Goal: Information Seeking & Learning: Check status

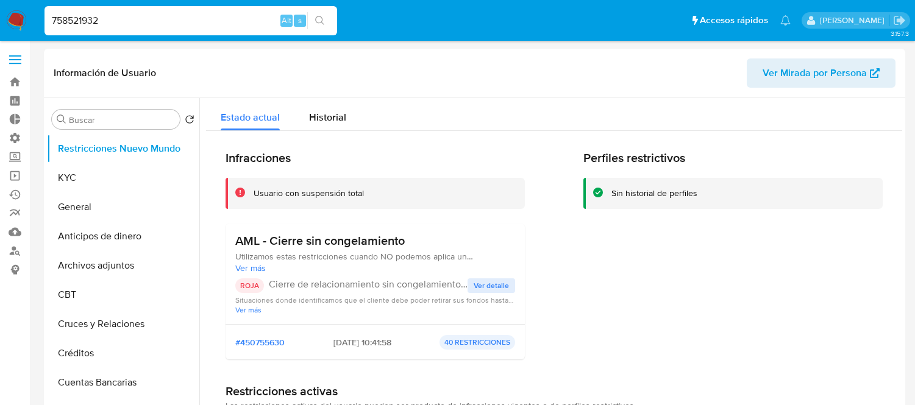
select select "10"
type input "758521932"
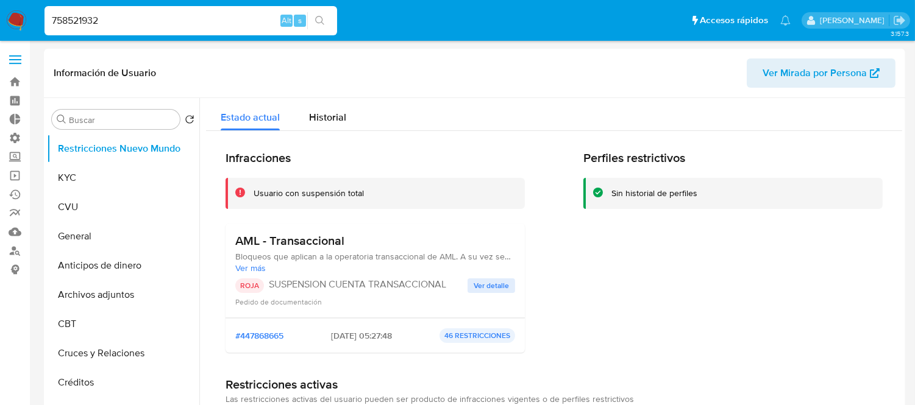
select select "10"
click at [330, 107] on div "Historial" at bounding box center [327, 114] width 37 height 32
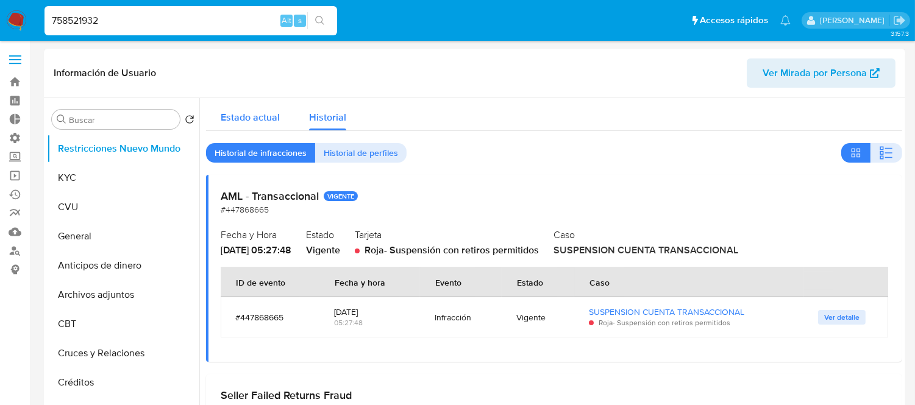
click at [233, 118] on span "Estado actual" at bounding box center [250, 117] width 59 height 14
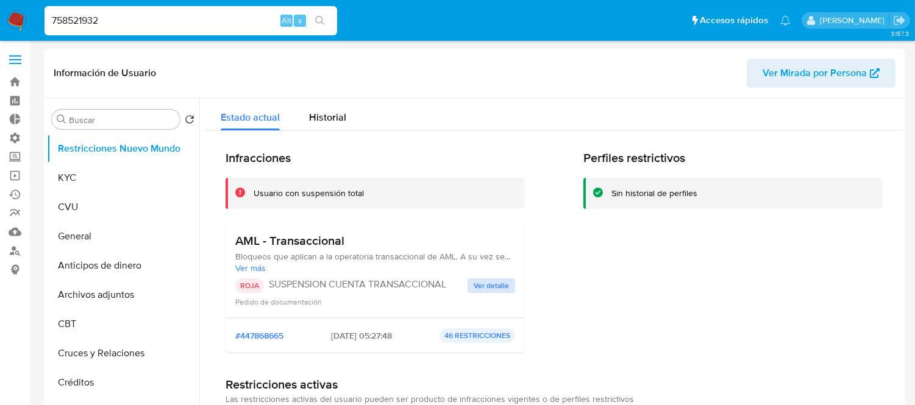
click at [477, 290] on span "Ver detalle" at bounding box center [491, 286] width 35 height 12
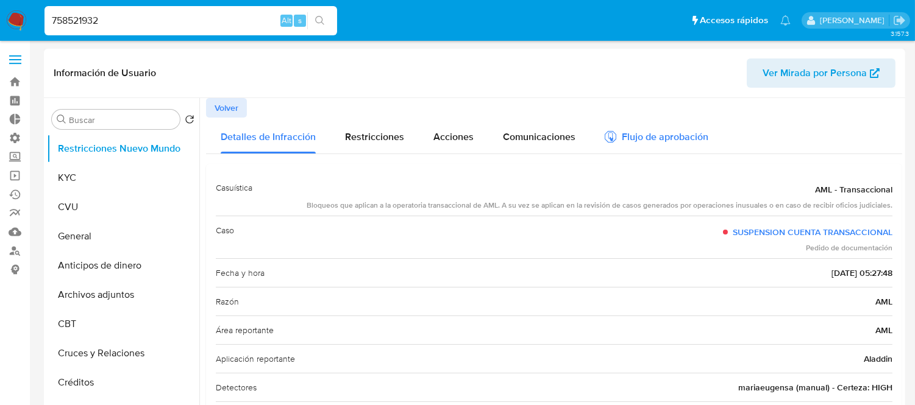
click at [660, 133] on div "Flujo de aprobación" at bounding box center [657, 138] width 104 height 13
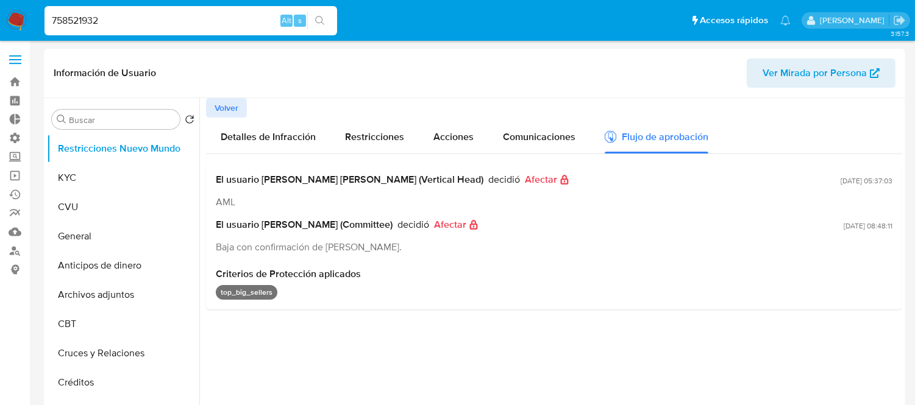
click at [104, 29] on div "758521932 Alt s" at bounding box center [191, 20] width 293 height 29
click at [107, 21] on input "758521932" at bounding box center [191, 21] width 293 height 16
click at [219, 15] on input "758521932" at bounding box center [191, 21] width 293 height 16
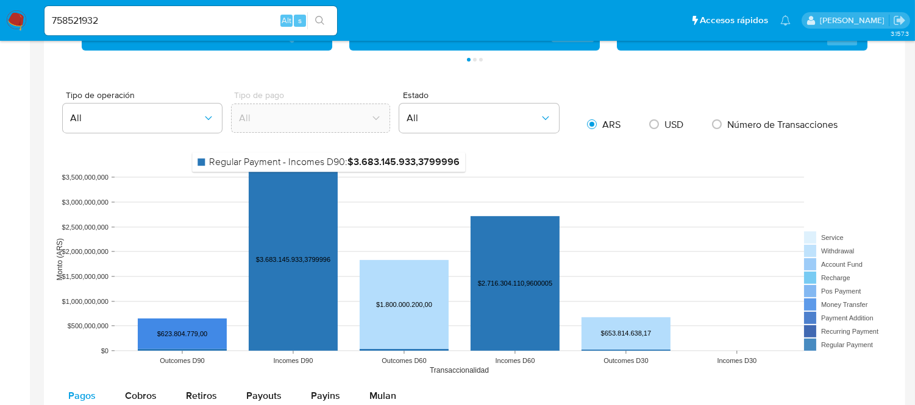
scroll to position [1151, 0]
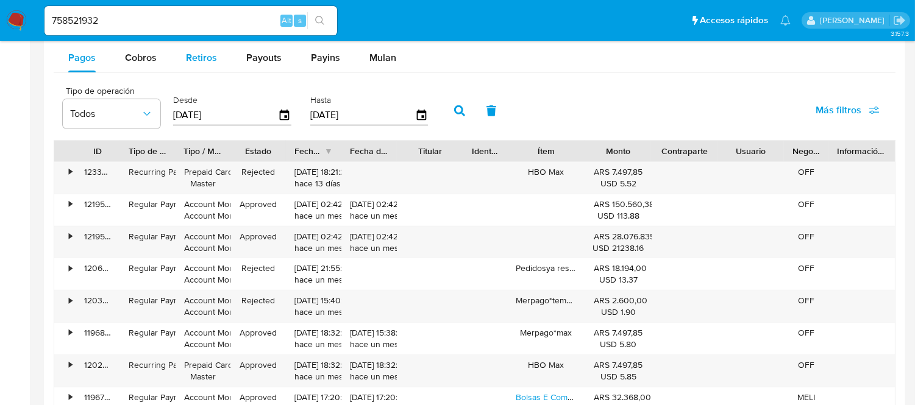
click at [183, 62] on button "Retiros" at bounding box center [201, 57] width 60 height 29
select select "10"
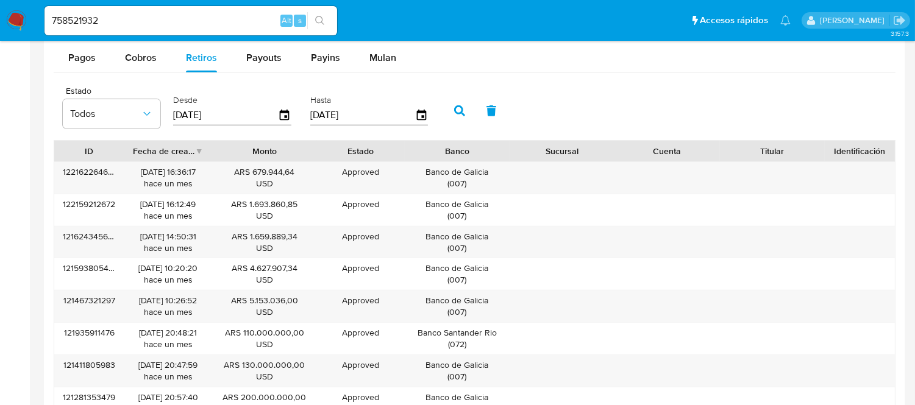
click at [119, 20] on input "758521932" at bounding box center [191, 21] width 293 height 16
paste input "186673593"
type input "186673593"
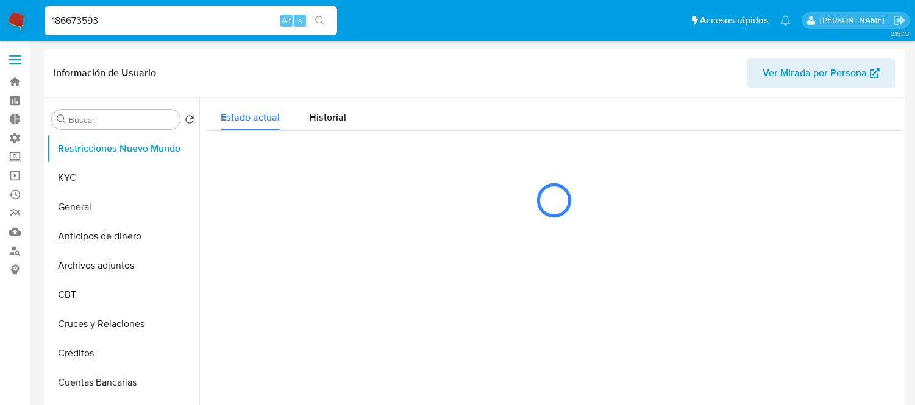
select select "10"
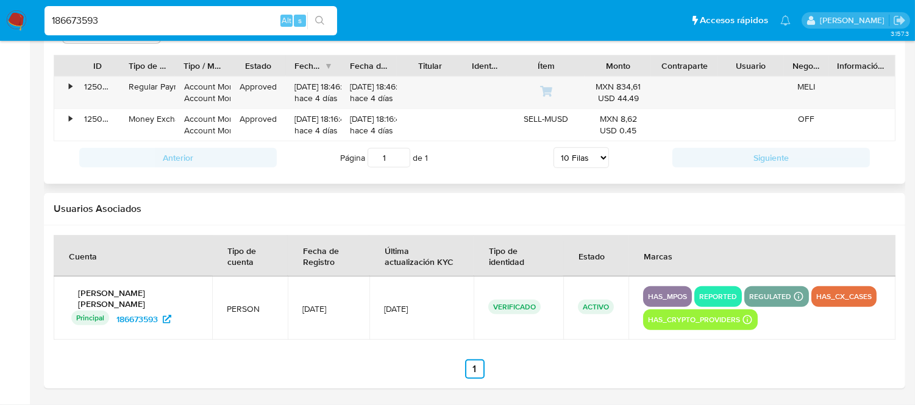
scroll to position [1034, 0]
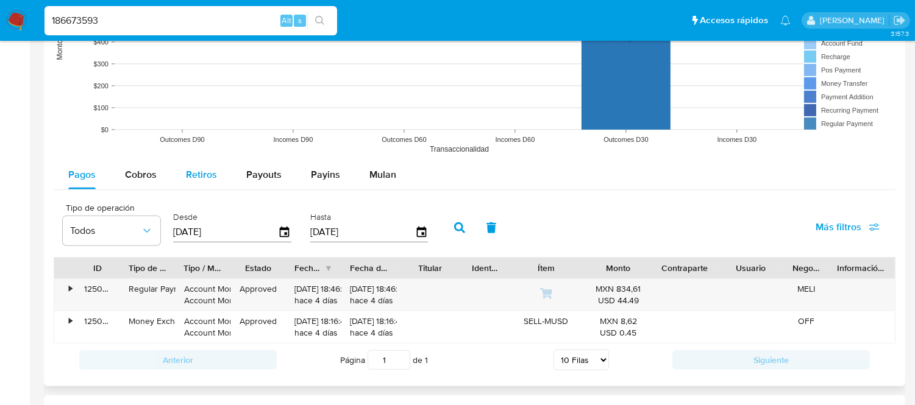
click at [198, 166] on div "Retiros" at bounding box center [201, 174] width 31 height 29
select select "10"
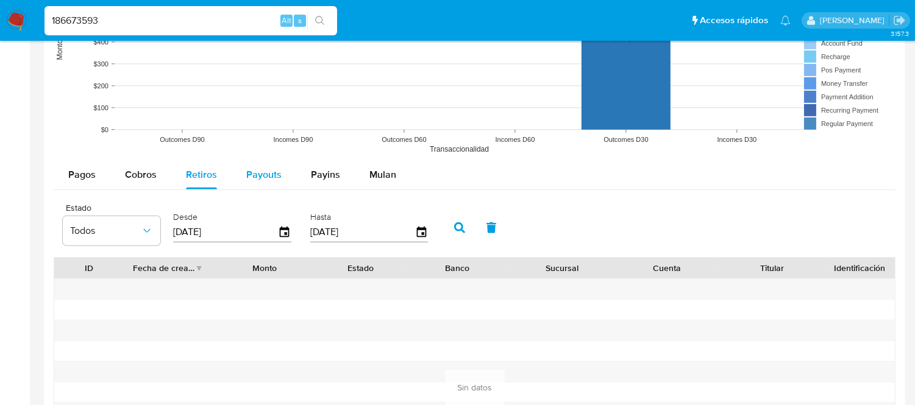
click at [241, 175] on button "Payouts" at bounding box center [264, 174] width 65 height 29
select select "10"
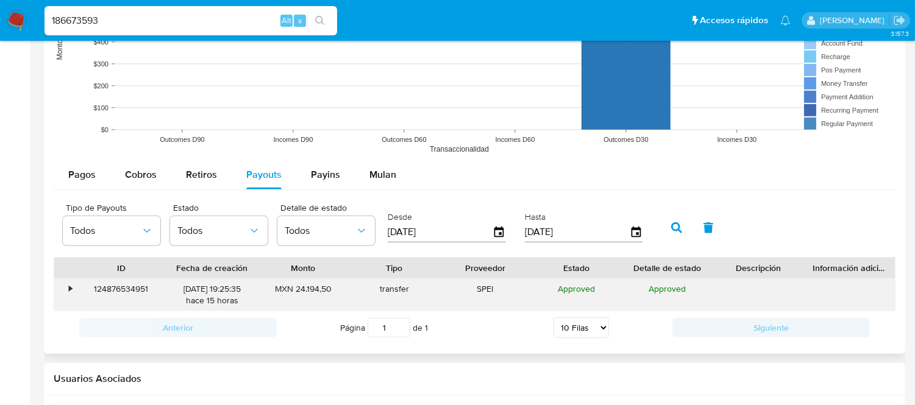
drag, startPoint x: 165, startPoint y: 288, endPoint x: 252, endPoint y: 291, distance: 87.3
click at [252, 291] on div "• 124876534951 [DATE] 19:25:35 hace 15 horas MXN 24.194,50 transfer SPEI Approv…" at bounding box center [474, 295] width 841 height 32
click at [258, 305] on div "MXN 24.194,50" at bounding box center [303, 295] width 91 height 32
drag, startPoint x: 179, startPoint y: 289, endPoint x: 207, endPoint y: 293, distance: 28.3
click at [207, 293] on div "[DATE] 19:25:35 hace 15 horas" at bounding box center [212, 294] width 74 height 23
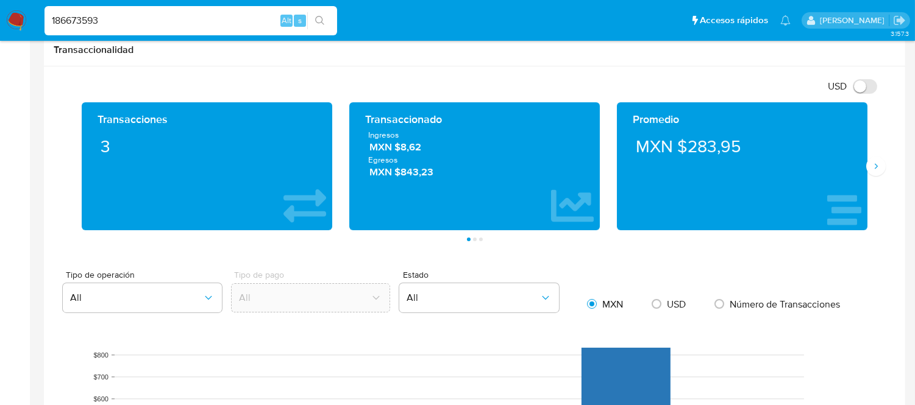
scroll to position [628, 0]
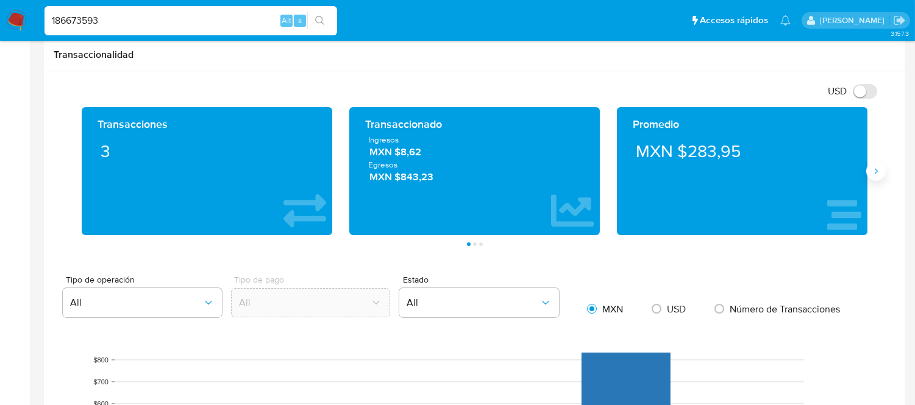
click at [878, 179] on button "Siguiente" at bounding box center [876, 172] width 20 height 20
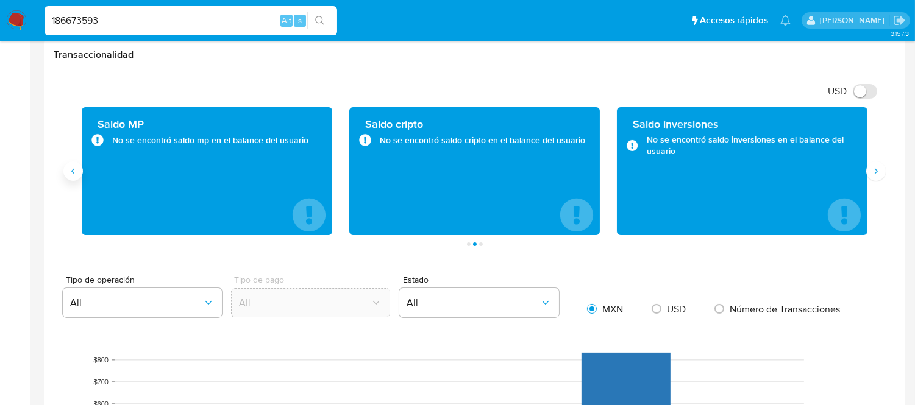
click at [73, 178] on button "Anterior" at bounding box center [73, 172] width 20 height 20
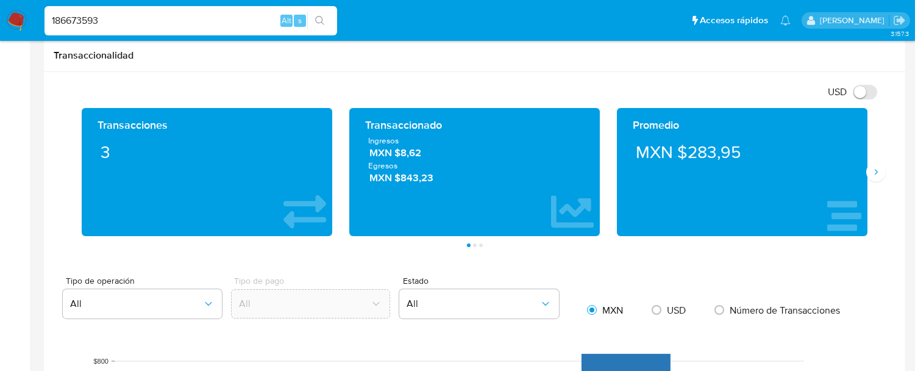
scroll to position [288, 0]
click at [124, 23] on input "186673593" at bounding box center [191, 21] width 293 height 16
paste input "758521932"
type input "758521932"
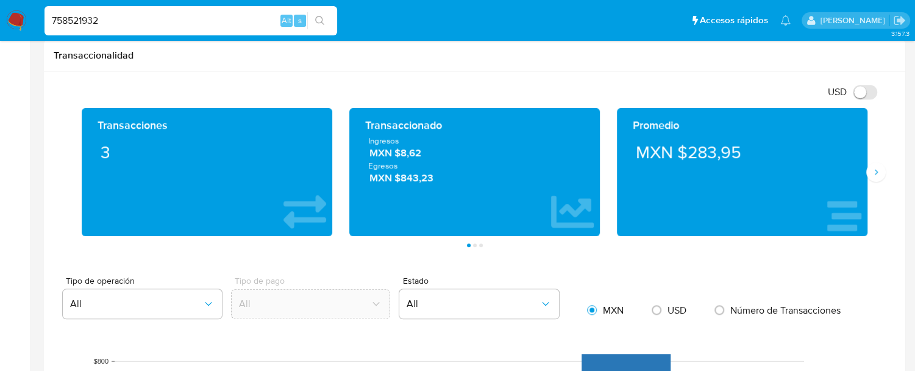
click at [322, 16] on icon "search-icon" at bounding box center [320, 21] width 10 height 10
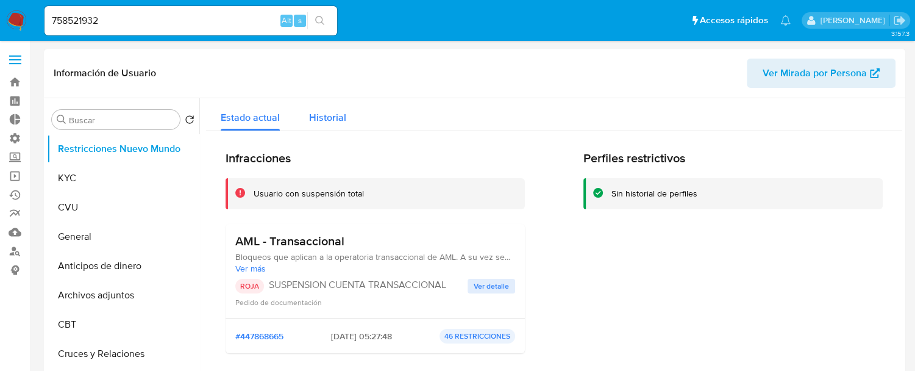
select select "10"
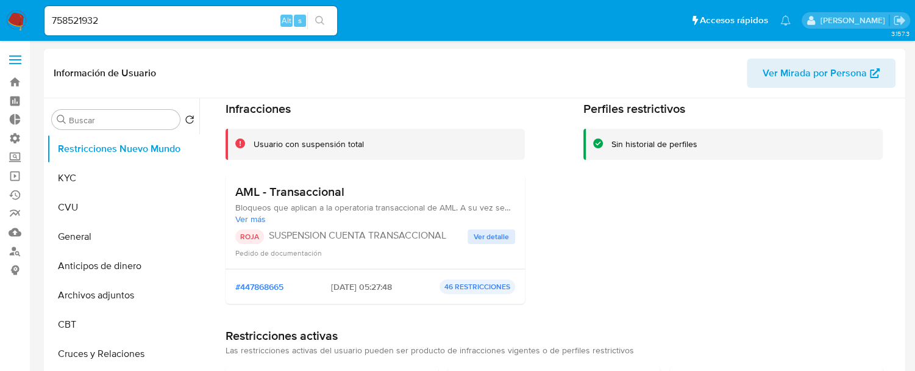
scroll to position [68, 0]
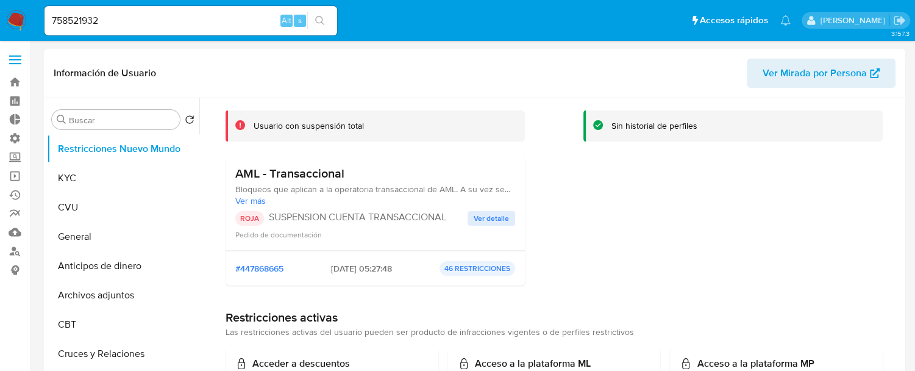
drag, startPoint x: 364, startPoint y: 270, endPoint x: 344, endPoint y: 296, distance: 32.6
click at [331, 269] on span "[DATE] 05:27:48" at bounding box center [361, 268] width 61 height 11
click at [372, 274] on div "#447868665 [DATE] 05:27:48 46 RESTRICCIONES" at bounding box center [375, 268] width 280 height 15
drag, startPoint x: 372, startPoint y: 267, endPoint x: 394, endPoint y: 265, distance: 22.6
click at [392, 265] on span "[DATE] 05:27:48" at bounding box center [361, 268] width 61 height 11
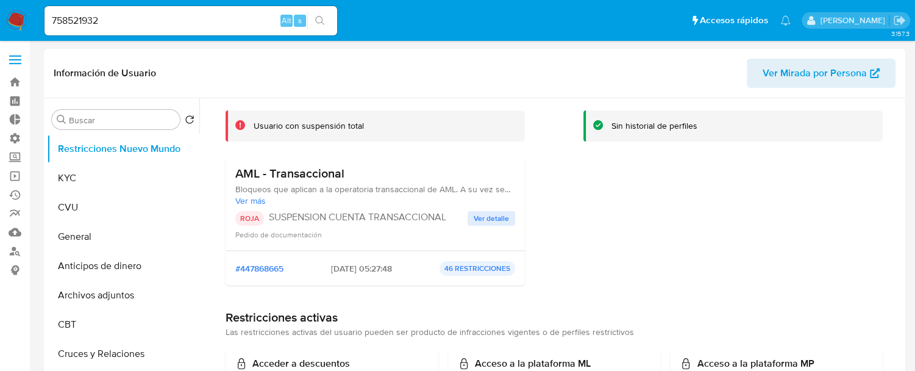
click at [375, 282] on div "#447868665 [DATE] 05:27:48 46 RESTRICCIONES" at bounding box center [375, 268] width 299 height 35
drag, startPoint x: 369, startPoint y: 271, endPoint x: 401, endPoint y: 269, distance: 31.7
click at [392, 269] on span "[DATE] 05:27:48" at bounding box center [361, 268] width 61 height 11
click at [501, 218] on span "Ver detalle" at bounding box center [491, 218] width 35 height 12
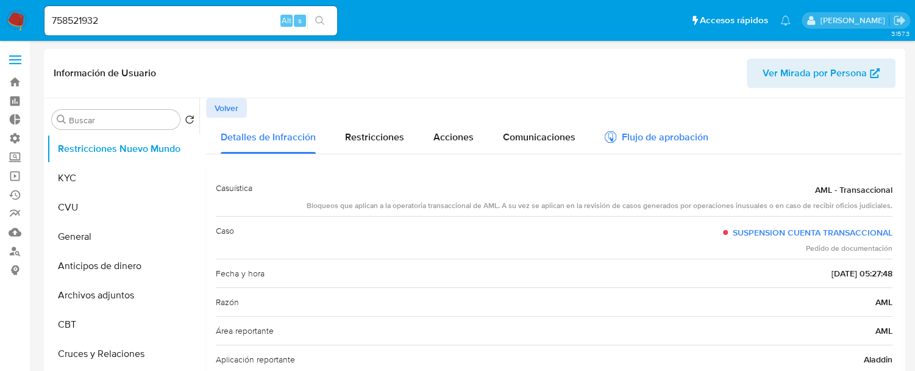
click at [696, 134] on div "Flujo de aprobación" at bounding box center [657, 138] width 104 height 13
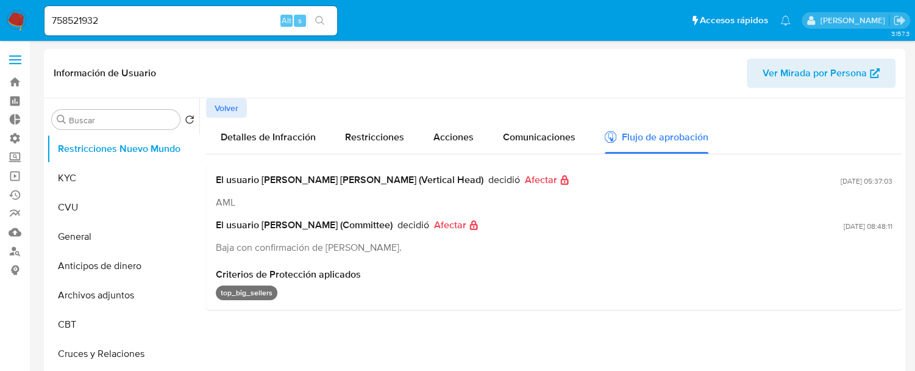
drag, startPoint x: 215, startPoint y: 272, endPoint x: 360, endPoint y: 287, distance: 146.4
click at [360, 287] on div "El usuario [PERSON_NAME] [PERSON_NAME] (Vertical Head) decidió Afectar AML [DAT…" at bounding box center [554, 237] width 696 height 146
click at [331, 295] on div "top_big_sellers" at bounding box center [554, 292] width 677 height 15
drag, startPoint x: 222, startPoint y: 175, endPoint x: 381, endPoint y: 175, distance: 159.1
click at [381, 175] on span "El usuario [PERSON_NAME] [PERSON_NAME] (Vertical Head)" at bounding box center [350, 180] width 268 height 12
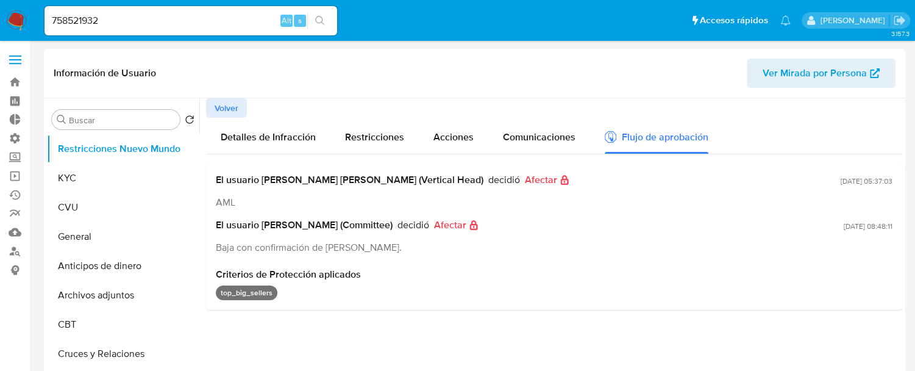
drag, startPoint x: 495, startPoint y: 179, endPoint x: 513, endPoint y: 184, distance: 18.9
click at [513, 184] on div "El usuario [PERSON_NAME] [PERSON_NAME] (Vertical Head) decidió Afectar" at bounding box center [526, 180] width 620 height 12
click at [650, 179] on div "El usuario [PERSON_NAME] [PERSON_NAME] (Vertical Head) decidió Afectar" at bounding box center [526, 180] width 620 height 12
drag, startPoint x: 852, startPoint y: 184, endPoint x: 829, endPoint y: 180, distance: 23.5
click at [841, 180] on span "[DATE] 05:37:03" at bounding box center [867, 181] width 52 height 10
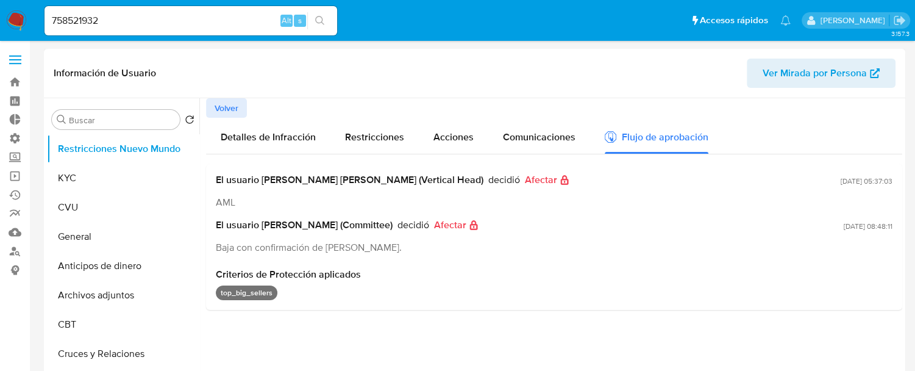
drag, startPoint x: 860, startPoint y: 182, endPoint x: 890, endPoint y: 180, distance: 30.5
click at [890, 180] on div "El usuario [PERSON_NAME] [PERSON_NAME] (Vertical Head) decidió Afectar AML [DAT…" at bounding box center [554, 237] width 696 height 146
click at [733, 175] on div "El usuario [PERSON_NAME] [PERSON_NAME] (Vertical Head) decidió Afectar" at bounding box center [526, 180] width 620 height 12
drag, startPoint x: 218, startPoint y: 272, endPoint x: 326, endPoint y: 288, distance: 109.1
click at [326, 288] on div "Criterios de Protección aplicados top_big_sellers" at bounding box center [554, 284] width 677 height 32
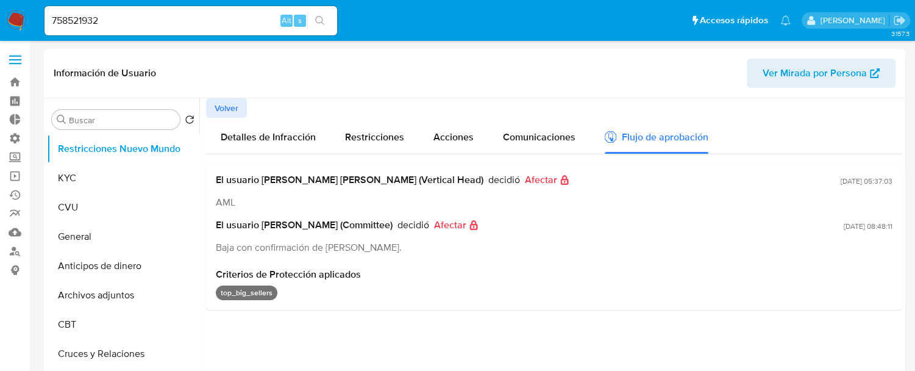
click at [306, 290] on div "top_big_sellers" at bounding box center [554, 292] width 677 height 15
drag, startPoint x: 215, startPoint y: 226, endPoint x: 456, endPoint y: 218, distance: 241.5
click at [456, 218] on div "El usuario [PERSON_NAME] [PERSON_NAME] (Vertical Head) decidió Afectar AML [DAT…" at bounding box center [554, 237] width 696 height 146
click at [532, 239] on div "El usuario [PERSON_NAME] (Committee) decidió Afectar Baja con confirmación de […" at bounding box center [527, 236] width 623 height 35
drag, startPoint x: 504, startPoint y: 229, endPoint x: 386, endPoint y: 221, distance: 118.6
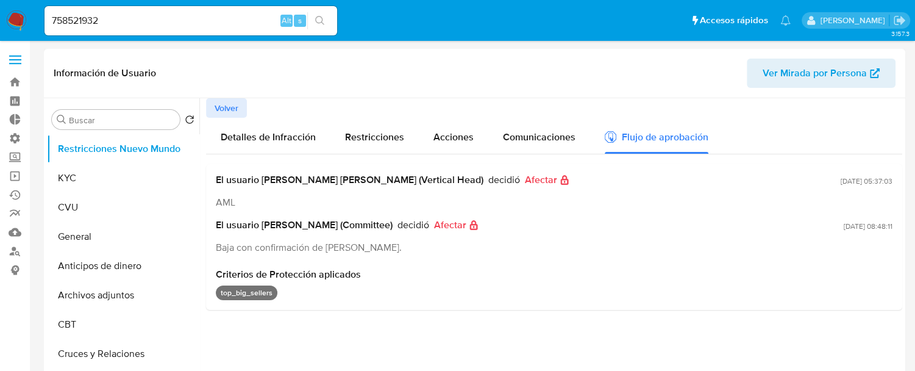
click at [386, 221] on div "El usuario [PERSON_NAME] (Committee) decidió Afectar" at bounding box center [527, 225] width 623 height 12
click at [636, 233] on div "El usuario [PERSON_NAME] (Committee) decidió Afectar Baja con confirmación de […" at bounding box center [527, 236] width 623 height 35
drag, startPoint x: 855, startPoint y: 227, endPoint x: 840, endPoint y: 226, distance: 15.3
click at [844, 226] on span "[DATE] 08:48:11" at bounding box center [868, 226] width 49 height 10
drag, startPoint x: 868, startPoint y: 227, endPoint x: 885, endPoint y: 226, distance: 16.5
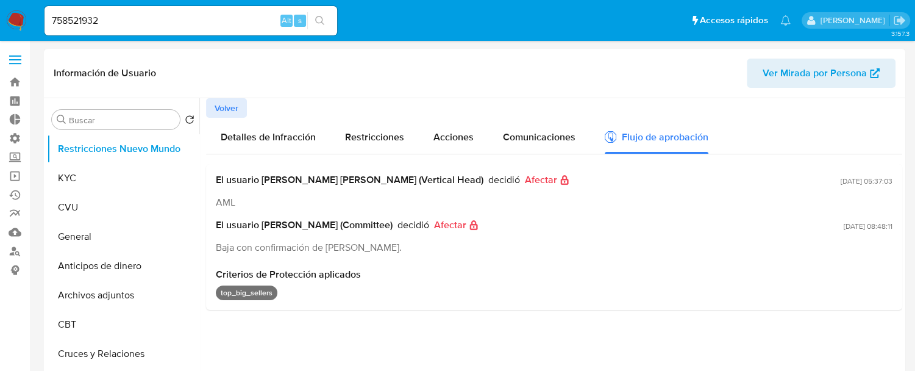
click at [885, 226] on span "[DATE] 08:48:11" at bounding box center [868, 226] width 49 height 10
click at [844, 228] on span "[DATE] 08:48:11" at bounding box center [868, 226] width 49 height 10
drag, startPoint x: 821, startPoint y: 223, endPoint x: 884, endPoint y: 224, distance: 62.8
click at [884, 224] on div "El usuario [PERSON_NAME] (Committee) decidió Afectar Baja con confirmación de […" at bounding box center [554, 236] width 677 height 35
click at [589, 233] on div "El usuario [PERSON_NAME] (Committee) decidió Afectar Baja con confirmación de […" at bounding box center [527, 236] width 623 height 35
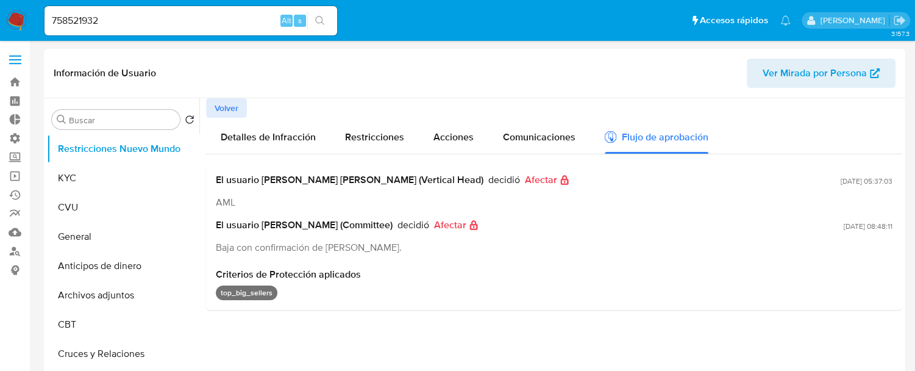
drag, startPoint x: 218, startPoint y: 224, endPoint x: 352, endPoint y: 224, distance: 133.5
click at [352, 224] on span "El usuario [PERSON_NAME] (Committee)" at bounding box center [304, 225] width 177 height 12
drag, startPoint x: 352, startPoint y: 224, endPoint x: 378, endPoint y: 227, distance: 26.4
click at [378, 227] on span "El usuario [PERSON_NAME] (Committee)" at bounding box center [304, 225] width 177 height 12
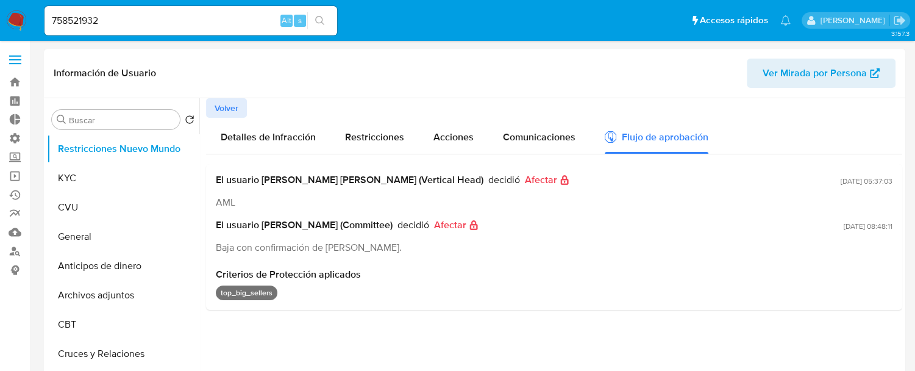
drag, startPoint x: 218, startPoint y: 179, endPoint x: 436, endPoint y: 177, distance: 217.6
click at [436, 177] on span "El usuario [PERSON_NAME] [PERSON_NAME] (Vertical Head)" at bounding box center [350, 180] width 268 height 12
click at [318, 177] on span "El usuario [PERSON_NAME] [PERSON_NAME] (Vertical Head)" at bounding box center [350, 180] width 268 height 12
click at [354, 177] on span "El usuario [PERSON_NAME] [PERSON_NAME] (Vertical Head)" at bounding box center [350, 180] width 268 height 12
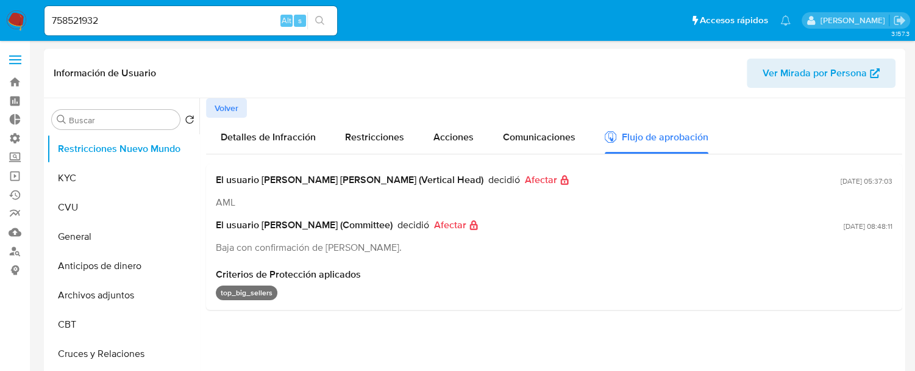
drag, startPoint x: 260, startPoint y: 228, endPoint x: 337, endPoint y: 227, distance: 76.8
click at [337, 227] on span "El usuario [PERSON_NAME] (Committee)" at bounding box center [304, 225] width 177 height 12
drag, startPoint x: 261, startPoint y: 223, endPoint x: 308, endPoint y: 223, distance: 47.5
click at [310, 223] on span "El usuario [PERSON_NAME] (Committee)" at bounding box center [304, 225] width 177 height 12
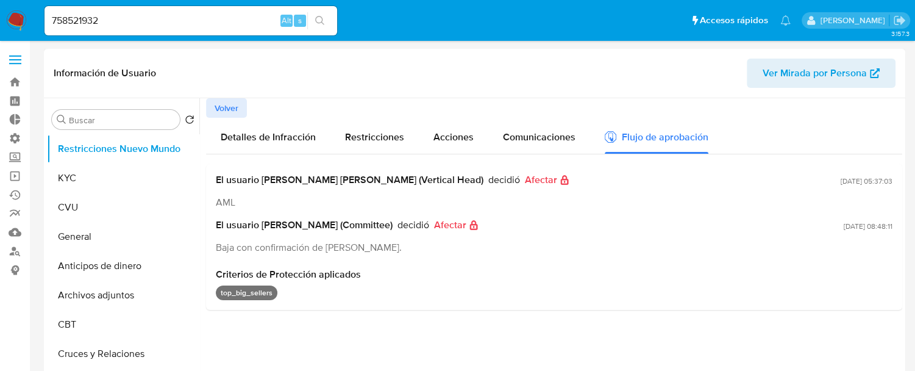
click at [308, 223] on span "El usuario [PERSON_NAME] (Committee)" at bounding box center [304, 225] width 177 height 12
drag, startPoint x: 268, startPoint y: 174, endPoint x: 409, endPoint y: 179, distance: 140.9
click at [409, 179] on span "El usuario [PERSON_NAME] [PERSON_NAME] (Vertical Head)" at bounding box center [350, 180] width 268 height 12
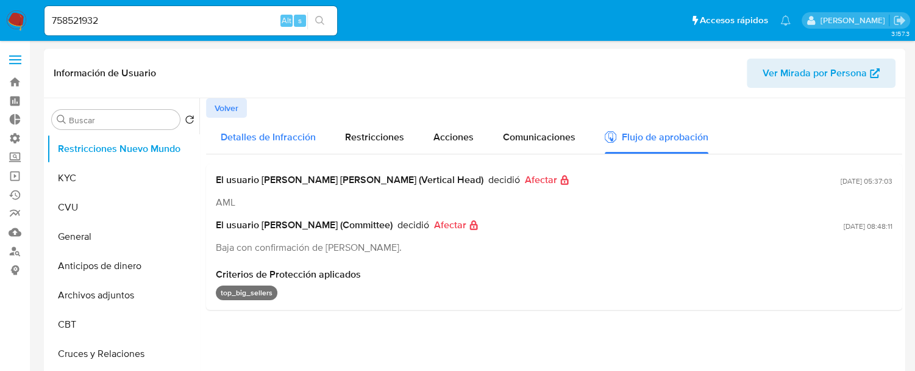
click at [247, 137] on span "Detalles de Infracción" at bounding box center [268, 137] width 95 height 14
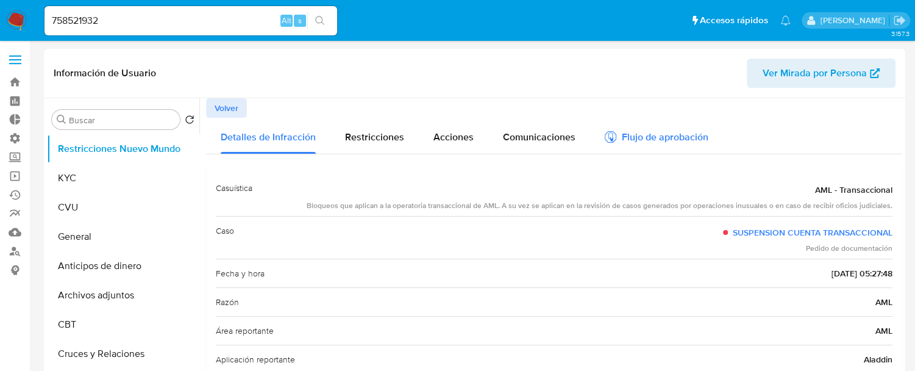
click at [655, 132] on div "Flujo de aprobación" at bounding box center [657, 138] width 104 height 13
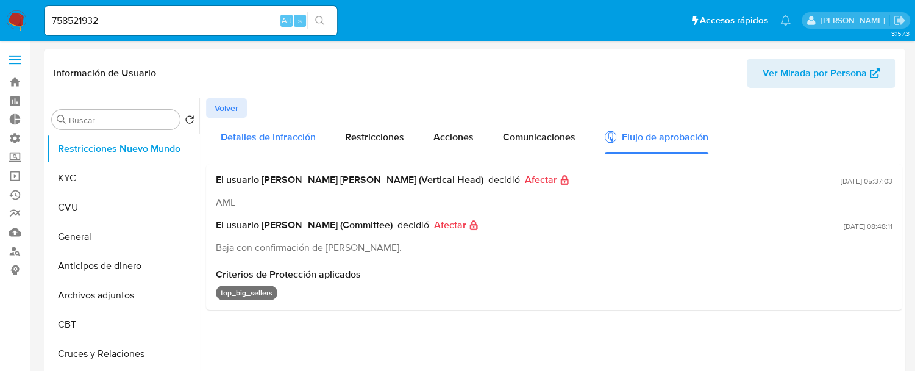
click at [270, 143] on span "Detalles de Infracción" at bounding box center [268, 137] width 95 height 14
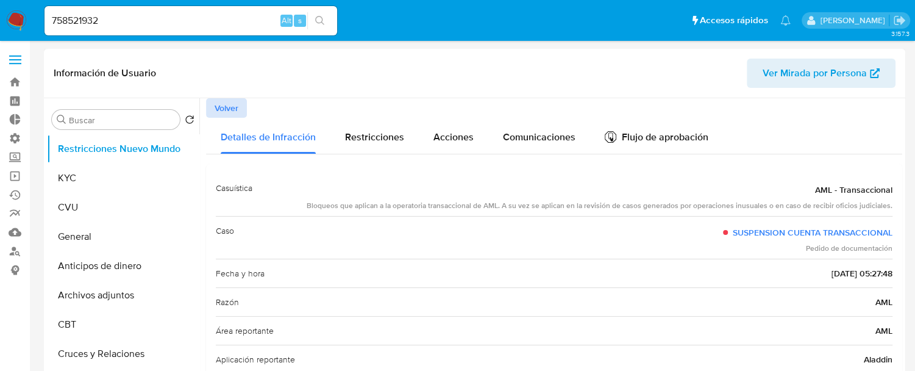
click at [243, 99] on button "Volver" at bounding box center [226, 108] width 41 height 20
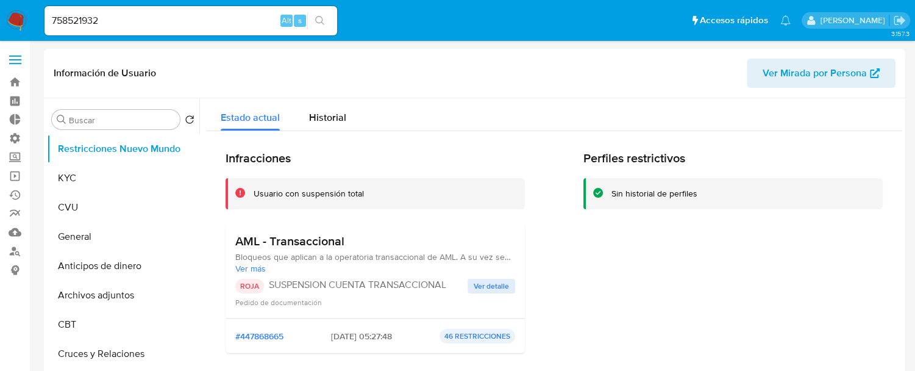
drag, startPoint x: 322, startPoint y: 333, endPoint x: 388, endPoint y: 340, distance: 66.8
click at [388, 340] on span "[DATE] 05:27:48" at bounding box center [361, 335] width 61 height 11
click at [494, 280] on span "Ver detalle" at bounding box center [491, 286] width 35 height 12
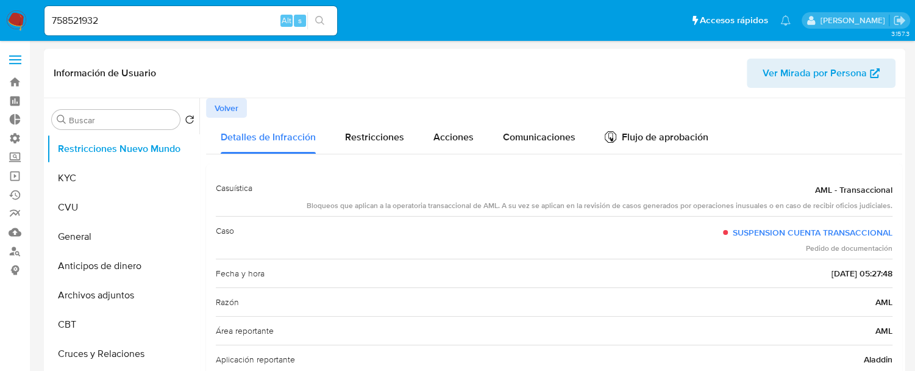
click at [219, 107] on span "Volver" at bounding box center [227, 107] width 24 height 17
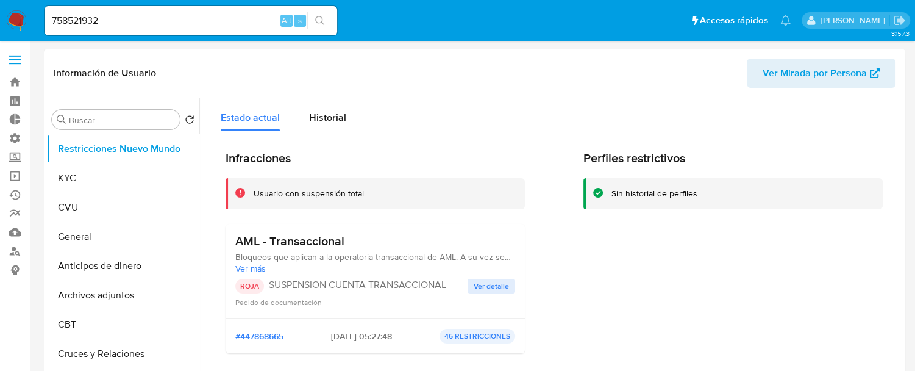
scroll to position [68, 0]
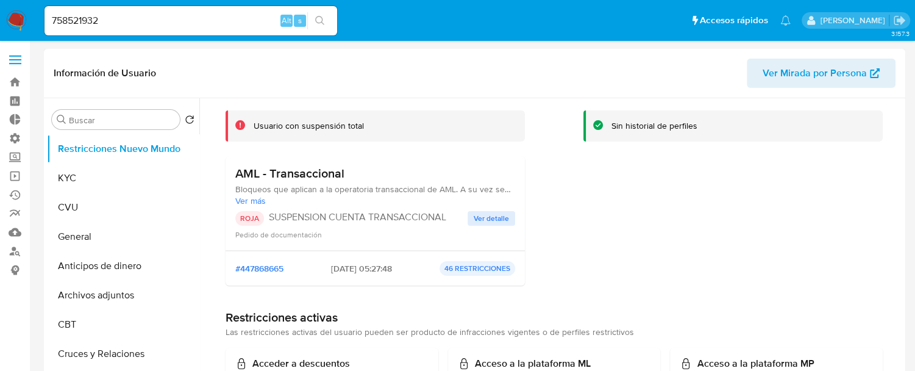
drag, startPoint x: 400, startPoint y: 266, endPoint x: 413, endPoint y: 267, distance: 12.8
click at [413, 267] on div "#447868665 [DATE] 05:27:48 46 RESTRICCIONES" at bounding box center [375, 268] width 280 height 15
click at [497, 219] on span "Ver detalle" at bounding box center [491, 218] width 35 height 12
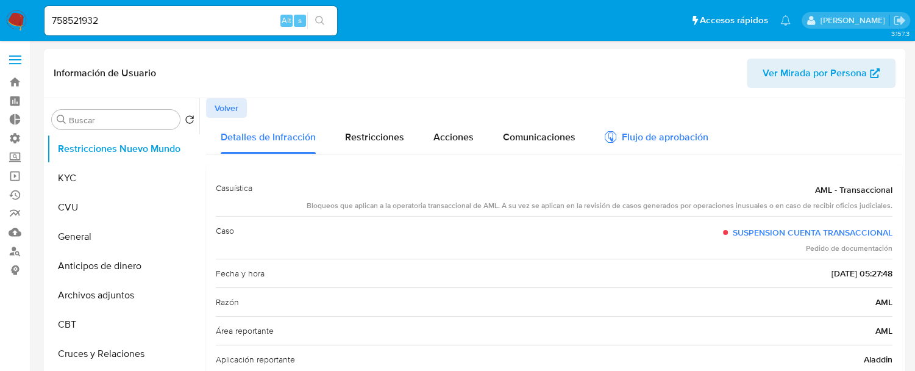
click at [657, 141] on div "Flujo de aprobación" at bounding box center [657, 138] width 104 height 13
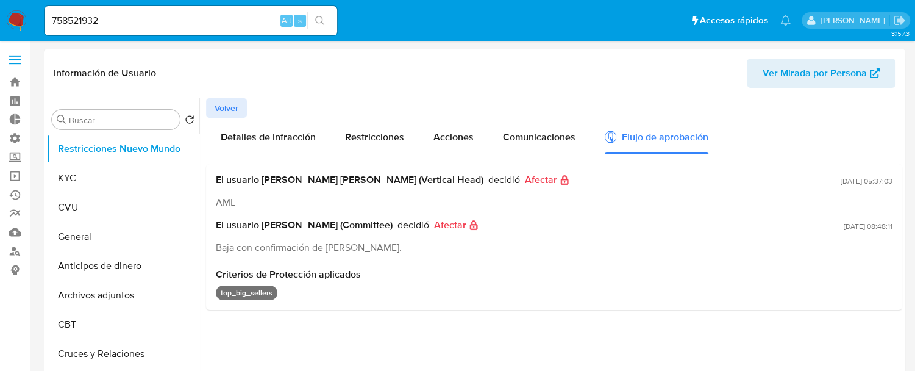
drag, startPoint x: 861, startPoint y: 184, endPoint x: 886, endPoint y: 185, distance: 25.0
click at [886, 185] on span "[DATE] 05:37:03" at bounding box center [867, 181] width 52 height 10
click at [294, 144] on div "Detalles de Infracción" at bounding box center [268, 136] width 95 height 36
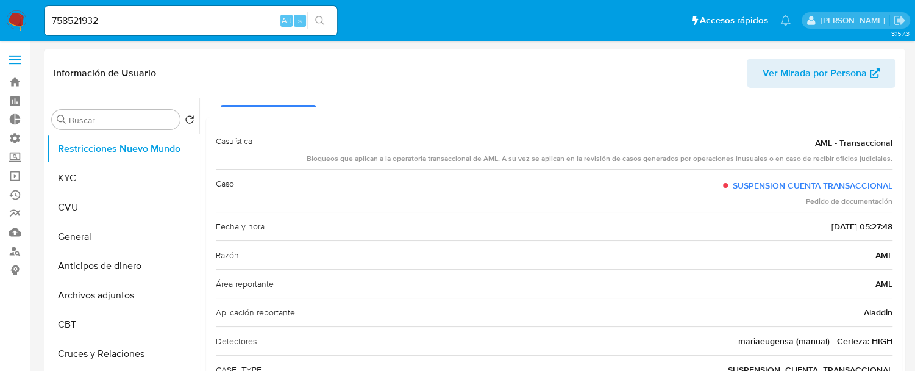
scroll to position [68, 0]
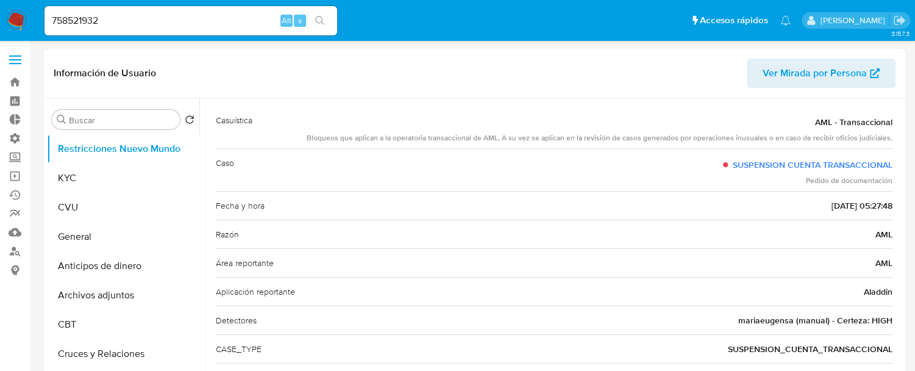
drag, startPoint x: 860, startPoint y: 206, endPoint x: 878, endPoint y: 205, distance: 17.7
click at [878, 205] on span "[DATE] 05:27:48" at bounding box center [861, 205] width 61 height 12
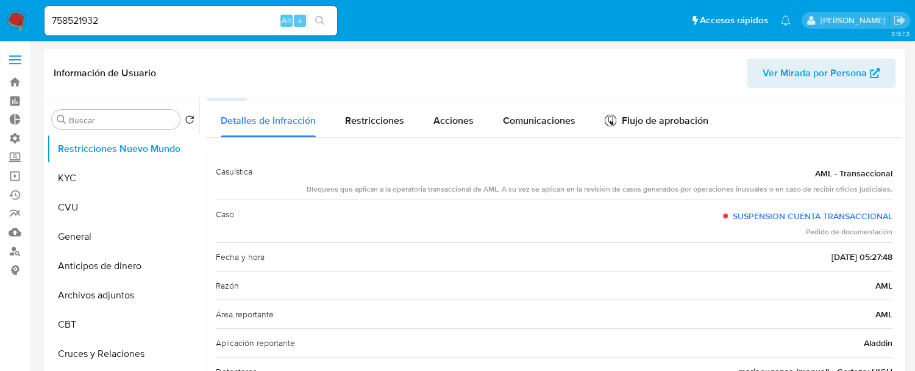
scroll to position [0, 0]
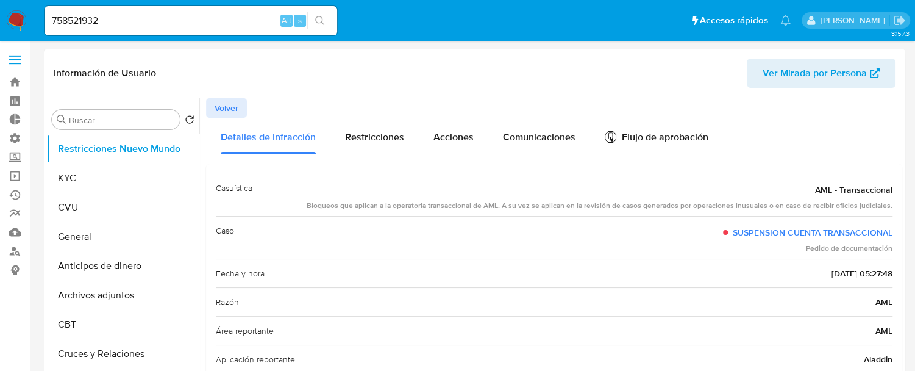
click at [239, 101] on button "Volver" at bounding box center [226, 108] width 41 height 20
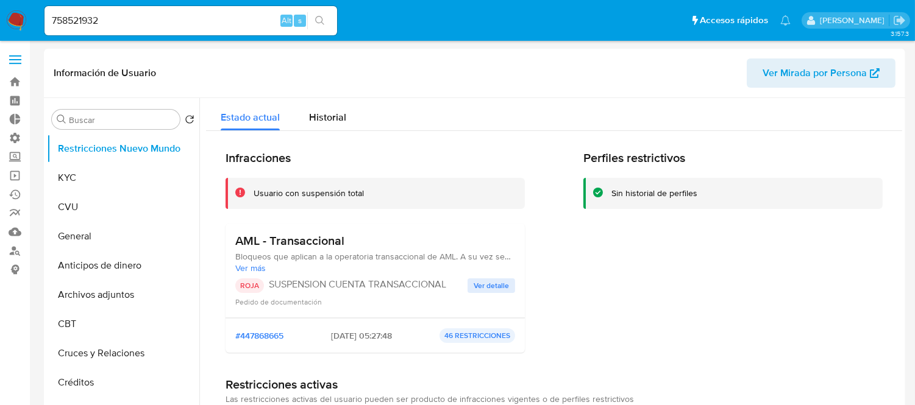
click at [107, 33] on div "758521932 Alt s" at bounding box center [191, 20] width 293 height 29
click at [99, 24] on input "758521932" at bounding box center [191, 21] width 293 height 16
paste input "164364627"
type input "1643646272"
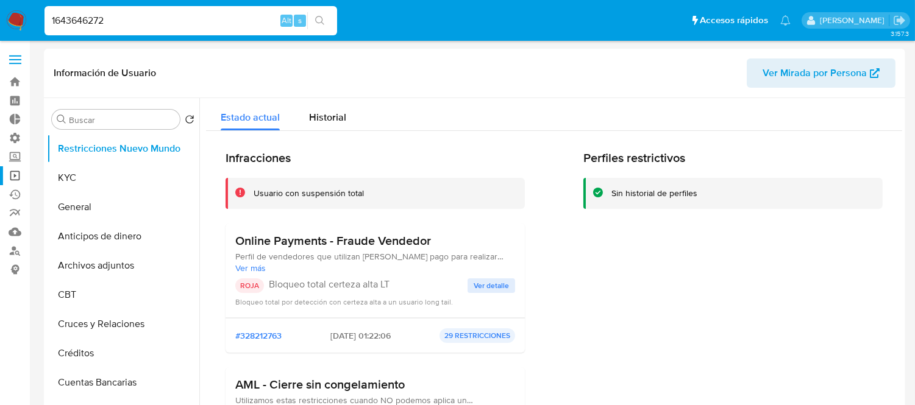
select select "10"
click at [350, 119] on button "Historial" at bounding box center [327, 114] width 66 height 32
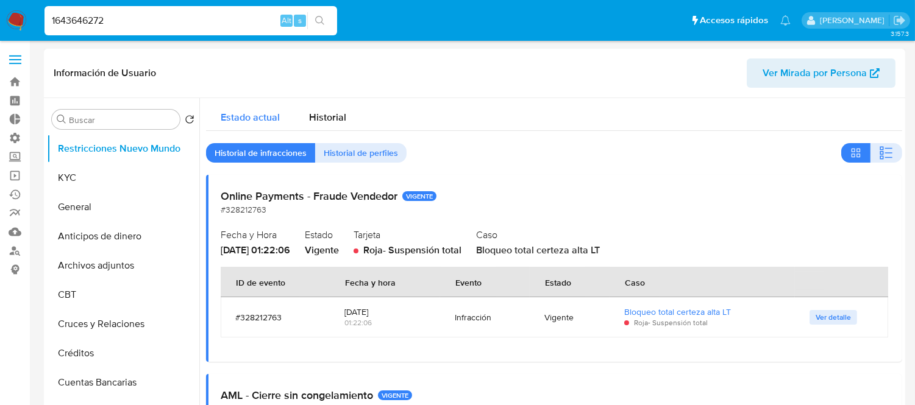
click at [230, 118] on span "Estado actual" at bounding box center [250, 117] width 59 height 14
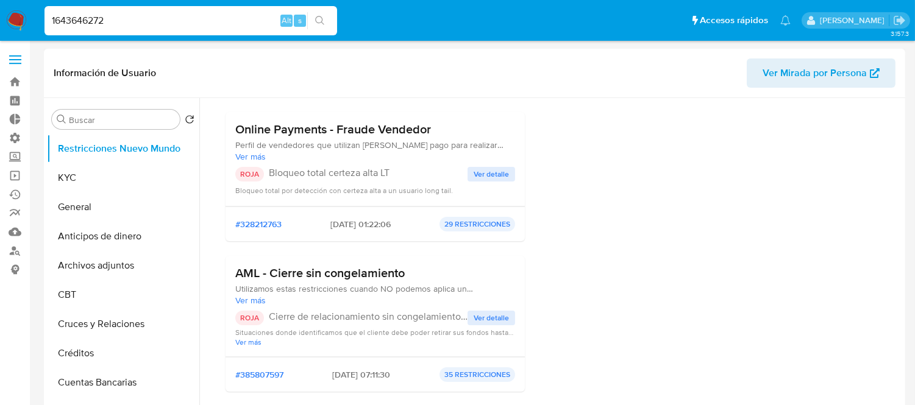
scroll to position [135, 0]
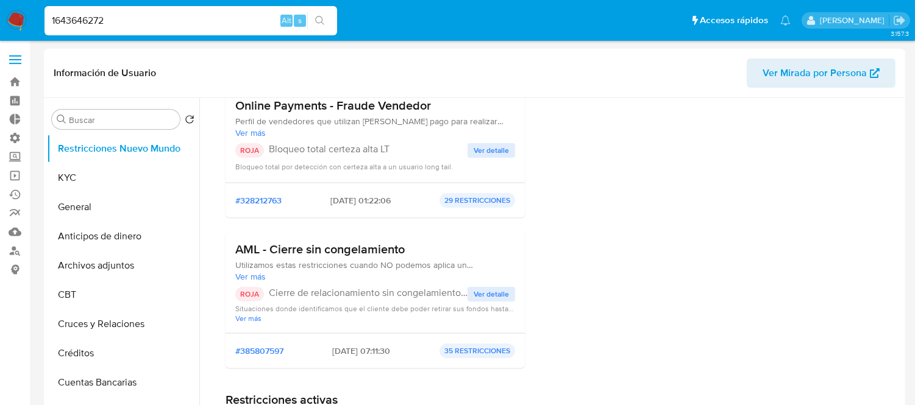
drag, startPoint x: 367, startPoint y: 352, endPoint x: 336, endPoint y: 343, distance: 32.2
click at [336, 344] on div "#385807597 [DATE] 07:11:30 35 RESTRICCIONES" at bounding box center [375, 351] width 280 height 15
click at [346, 351] on span "[DATE] 07:11:30" at bounding box center [362, 351] width 58 height 11
click at [508, 296] on button "Ver detalle" at bounding box center [492, 294] width 48 height 15
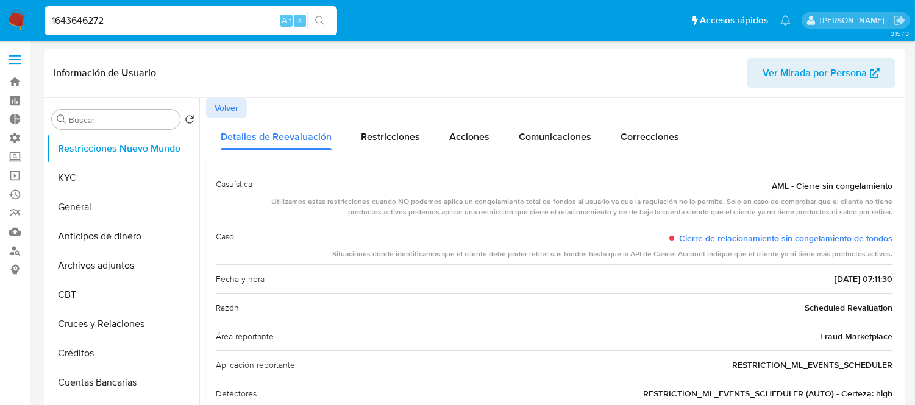
click at [252, 101] on div "Volver" at bounding box center [554, 108] width 696 height 20
click at [230, 119] on div "Detalles de Reevaluación" at bounding box center [276, 134] width 111 height 32
click at [236, 111] on span "Volver" at bounding box center [227, 107] width 24 height 17
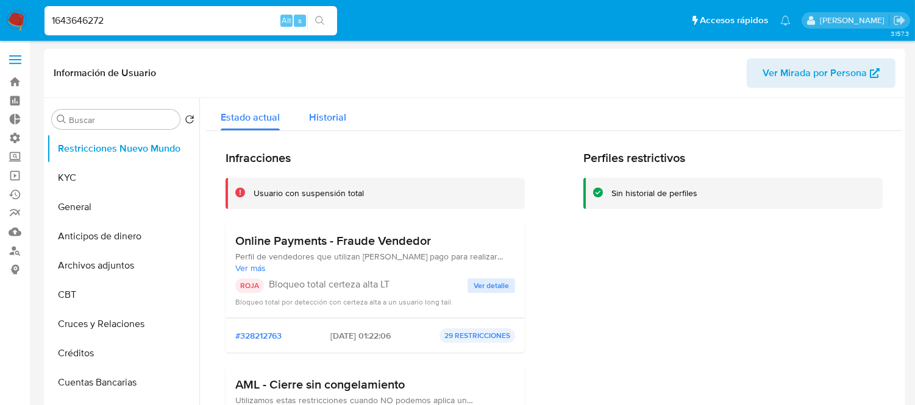
click at [319, 118] on span "Historial" at bounding box center [327, 117] width 37 height 14
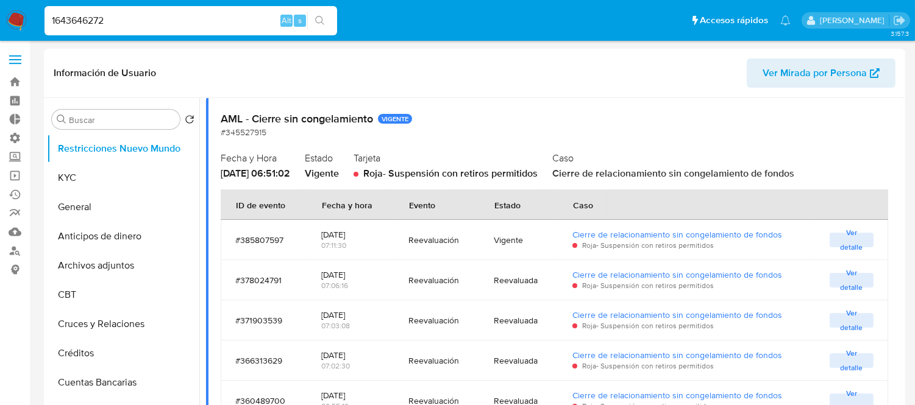
scroll to position [344, 0]
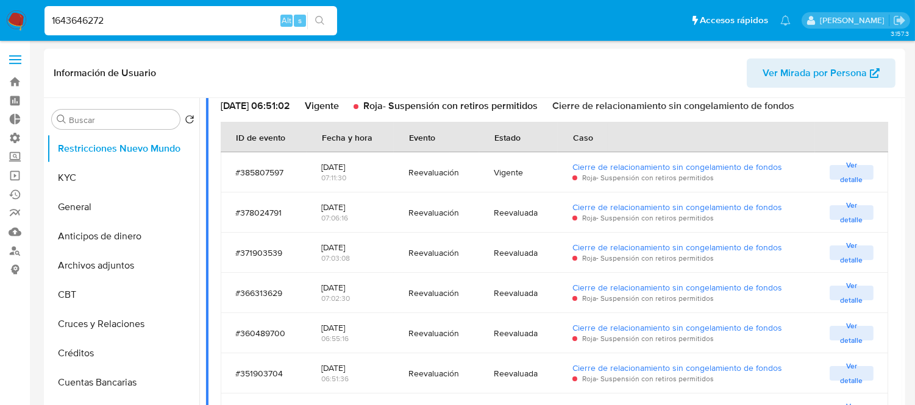
drag, startPoint x: 374, startPoint y: 166, endPoint x: 284, endPoint y: 175, distance: 90.1
click at [284, 175] on tr "#385807597 [DATE] 07:11:30 Reevaluación Vigente Cierre de relacionamiento sin c…" at bounding box center [555, 172] width 668 height 40
click at [321, 180] on div "07:11:30" at bounding box center [350, 178] width 58 height 11
drag, startPoint x: 366, startPoint y: 173, endPoint x: 314, endPoint y: 166, distance: 52.9
click at [314, 166] on td "[DATE] 07:11:30" at bounding box center [350, 172] width 87 height 40
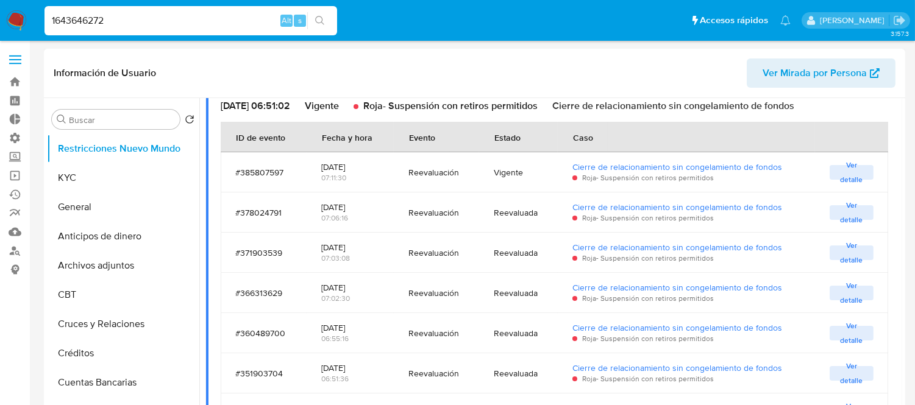
click at [383, 184] on td "[DATE] 07:11:30" at bounding box center [350, 172] width 87 height 40
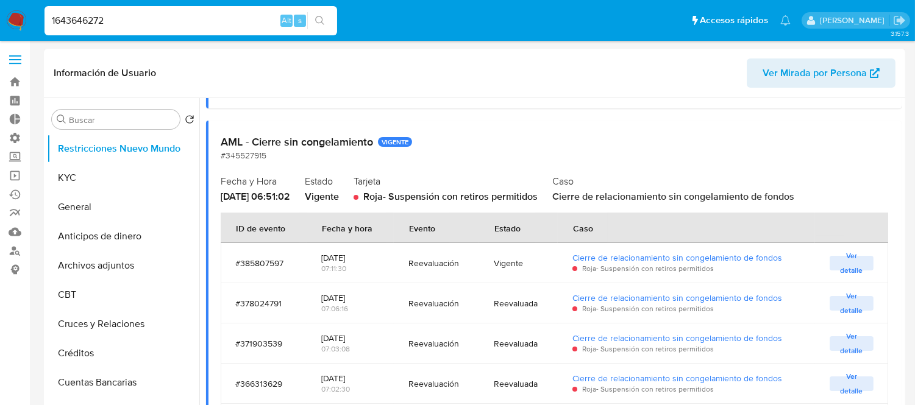
scroll to position [277, 0]
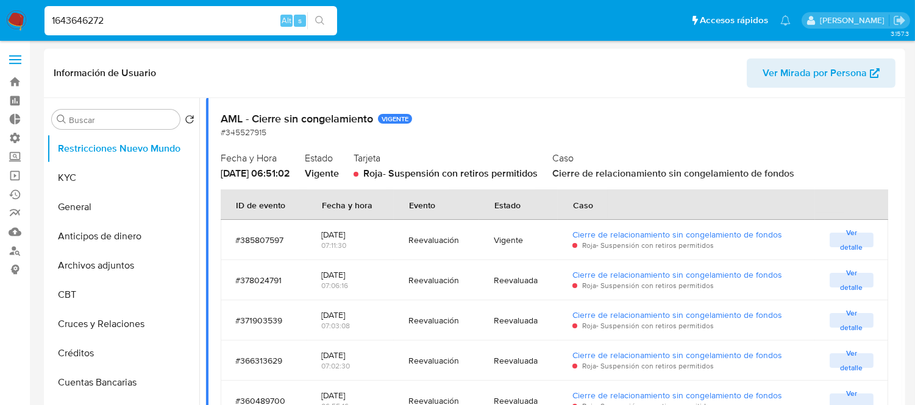
drag, startPoint x: 376, startPoint y: 235, endPoint x: 326, endPoint y: 232, distance: 50.0
click at [326, 232] on td "[DATE] 07:11:30" at bounding box center [350, 240] width 87 height 40
click at [326, 232] on div "[DATE]" at bounding box center [350, 234] width 58 height 11
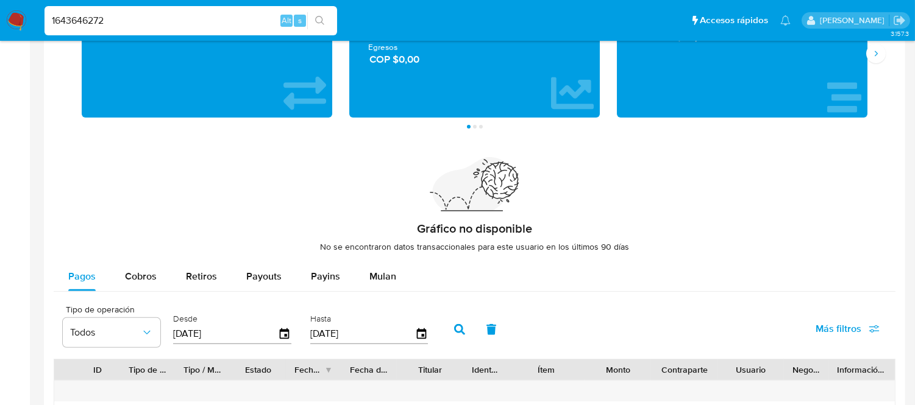
scroll to position [745, 0]
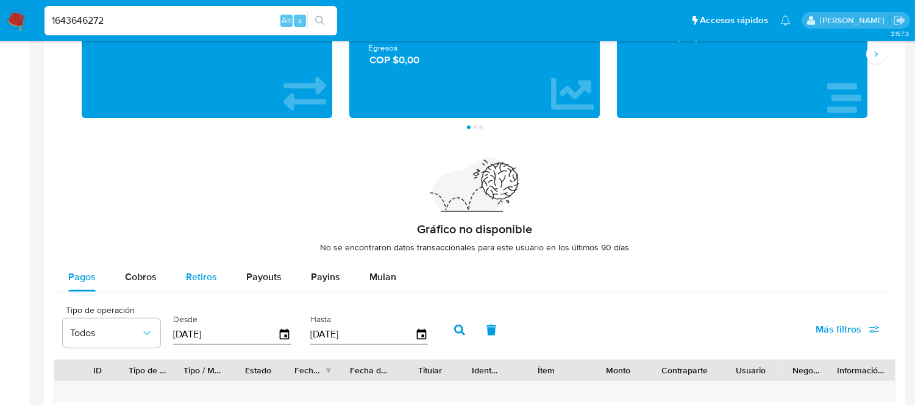
click at [188, 279] on span "Retiros" at bounding box center [201, 277] width 31 height 14
select select "10"
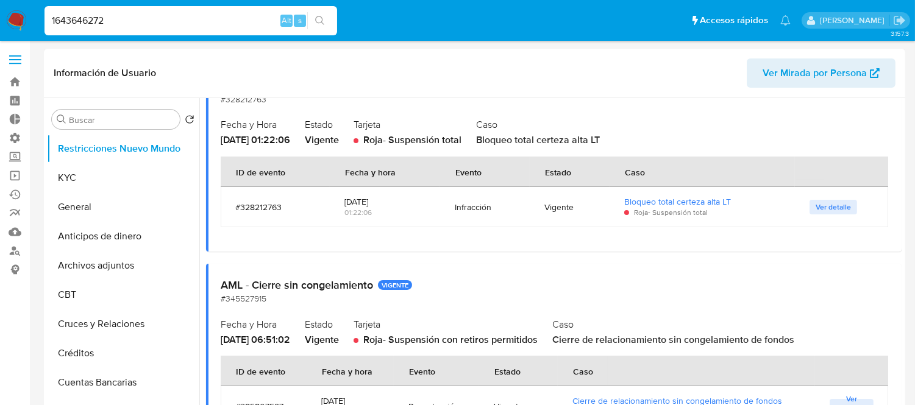
scroll to position [74, 0]
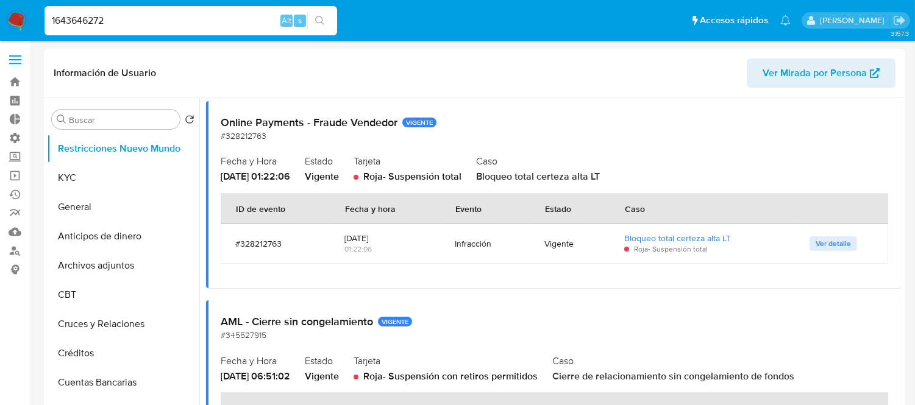
drag, startPoint x: 229, startPoint y: 128, endPoint x: 336, endPoint y: 128, distance: 106.7
click at [336, 128] on h2 "Online Payments - Fraude Vendedor VIGENTE" at bounding box center [554, 122] width 667 height 13
click at [320, 145] on div "Online Payments - Fraude Vendedor VIGENTE #328212763 Fecha y Hora [DATE] 01:22:…" at bounding box center [554, 194] width 696 height 187
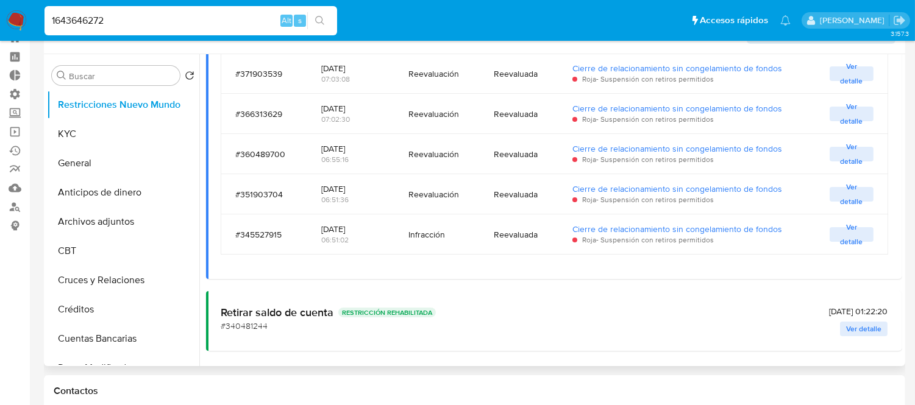
scroll to position [68, 0]
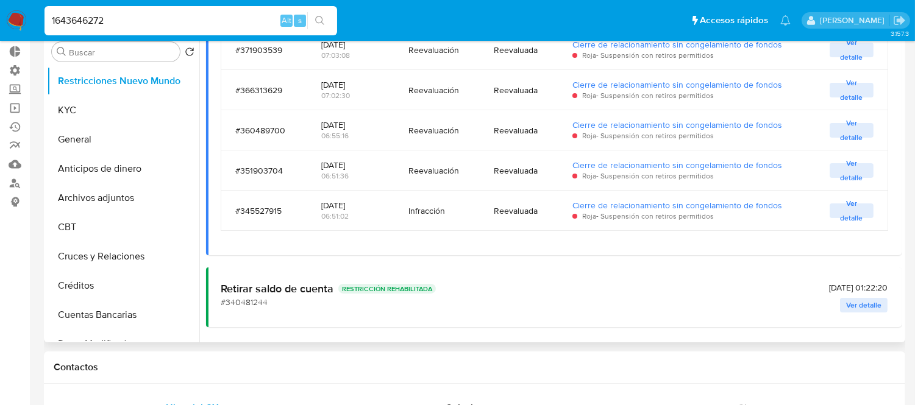
drag, startPoint x: 215, startPoint y: 293, endPoint x: 337, endPoint y: 294, distance: 122.5
click at [337, 294] on div "Retirar saldo de cuenta RESTRICCIÓN REHABILITADA #340481244 [DATE] 01:22:20 Ver…" at bounding box center [554, 298] width 696 height 60
click at [343, 302] on div "Retirar saldo de cuenta RESTRICCIÓN REHABILITADA #340481244" at bounding box center [328, 295] width 215 height 27
drag, startPoint x: 849, startPoint y: 288, endPoint x: 797, endPoint y: 283, distance: 52.0
click at [797, 283] on div "Retirar saldo de cuenta RESTRICCIÓN REHABILITADA #340481244 [DATE] 01:22:20 Ver…" at bounding box center [554, 297] width 667 height 30
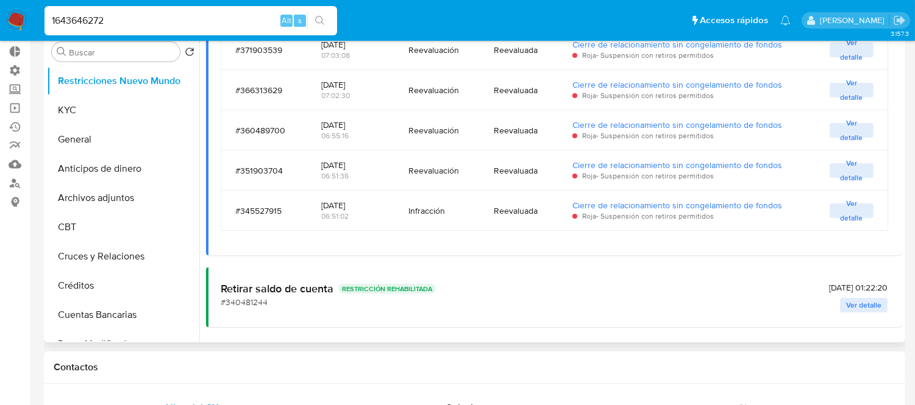
click at [734, 305] on div "Retirar saldo de cuenta RESTRICCIÓN REHABILITADA #340481244 [DATE] 01:22:20 Ver…" at bounding box center [554, 297] width 667 height 30
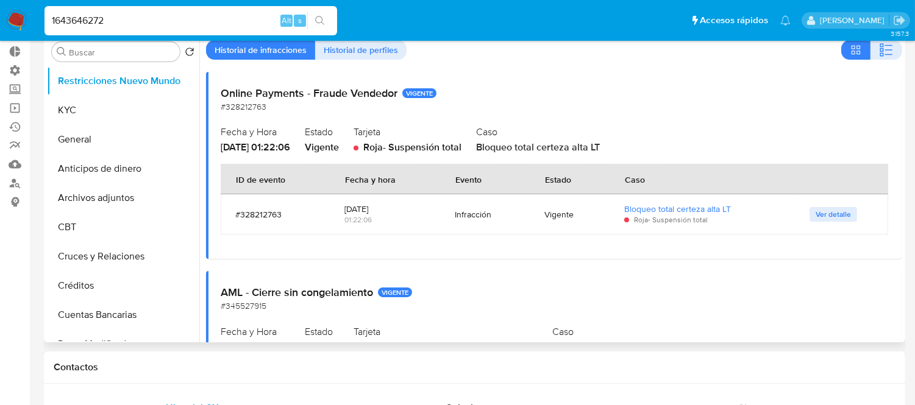
scroll to position [0, 0]
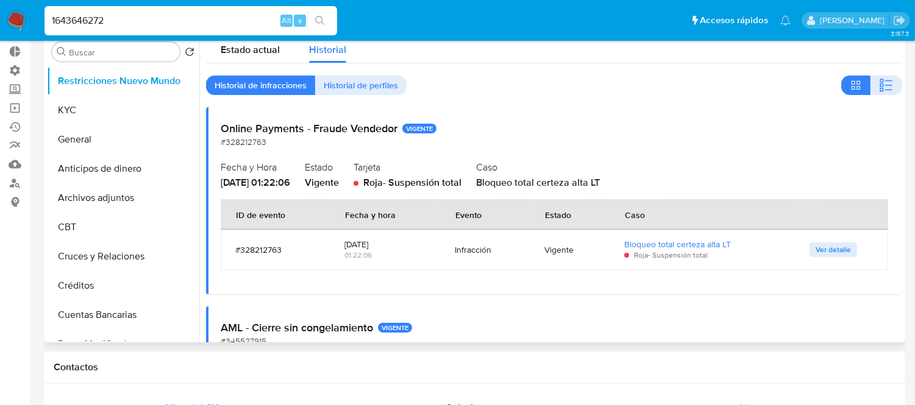
drag, startPoint x: 421, startPoint y: 183, endPoint x: 532, endPoint y: 180, distance: 110.4
click at [532, 180] on div "Fecha y Hora [DATE] 01:22:06 Estado Vigente Tarjeta Roja - Suspensión total Cas…" at bounding box center [554, 174] width 667 height 32
click at [555, 188] on span "Bloqueo total certeza alta LT" at bounding box center [538, 183] width 124 height 14
click at [830, 251] on span "Ver detalle" at bounding box center [833, 250] width 35 height 12
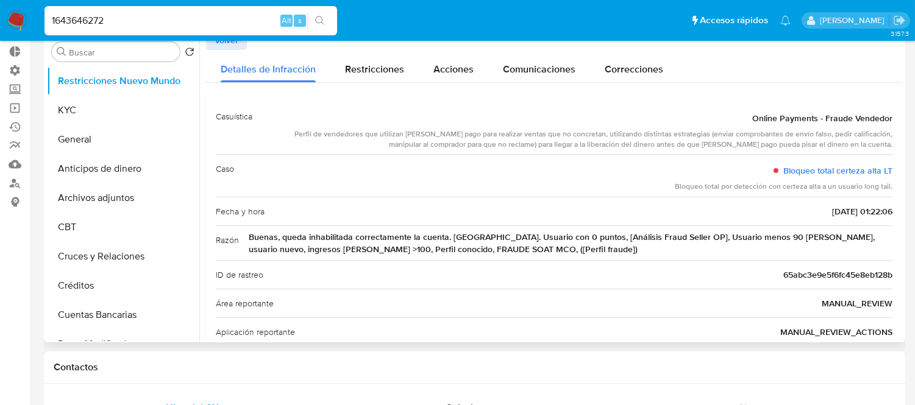
click at [226, 43] on span "Volver" at bounding box center [227, 40] width 24 height 17
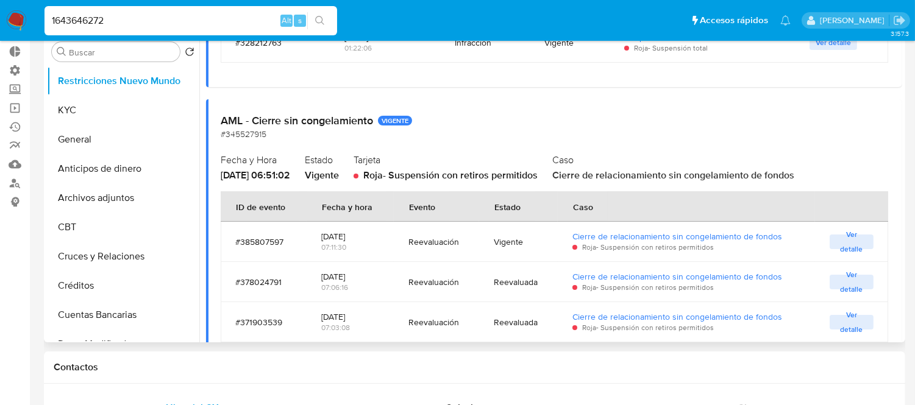
scroll to position [203, 0]
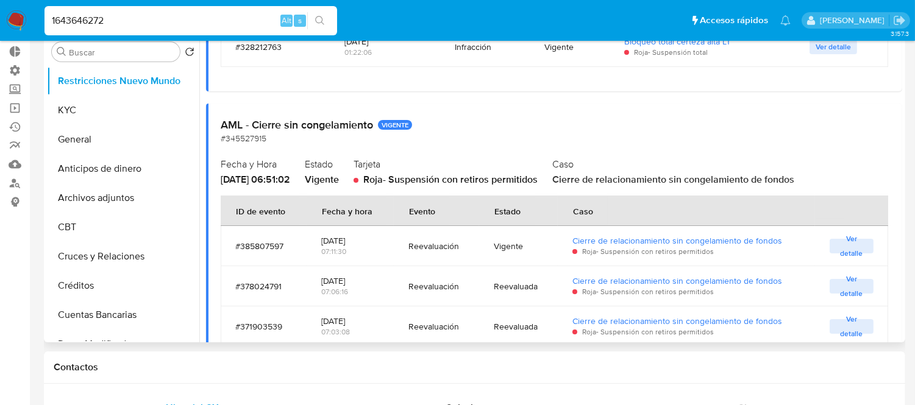
click at [850, 243] on span "Ver detalle" at bounding box center [852, 246] width 32 height 12
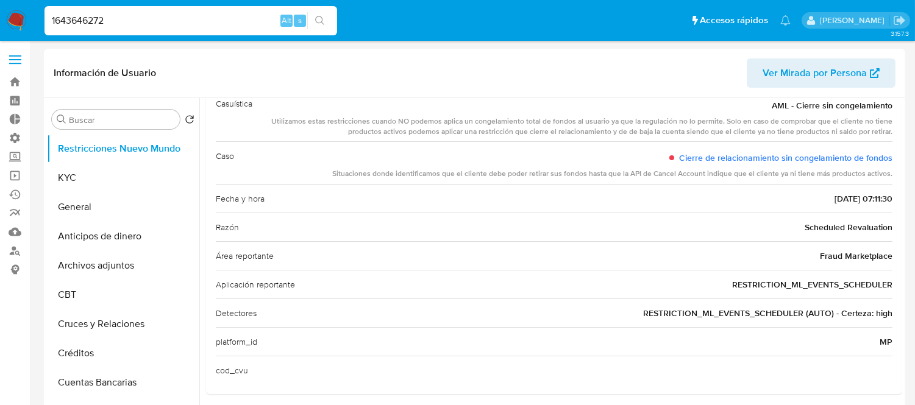
scroll to position [0, 0]
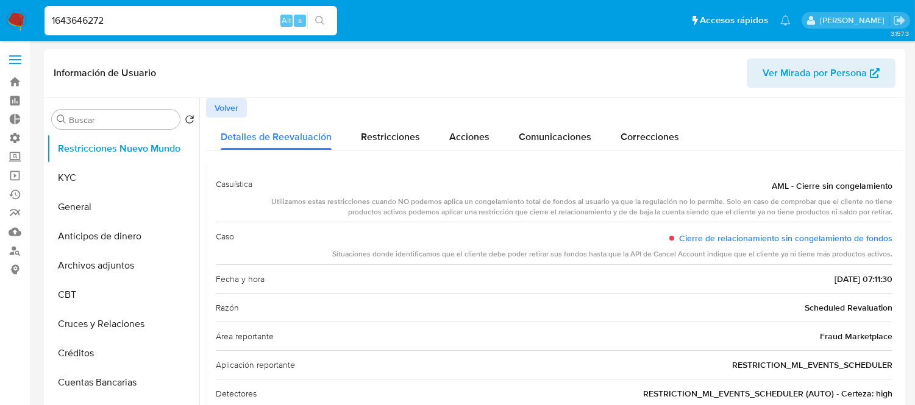
click at [211, 110] on button "Volver" at bounding box center [226, 108] width 41 height 20
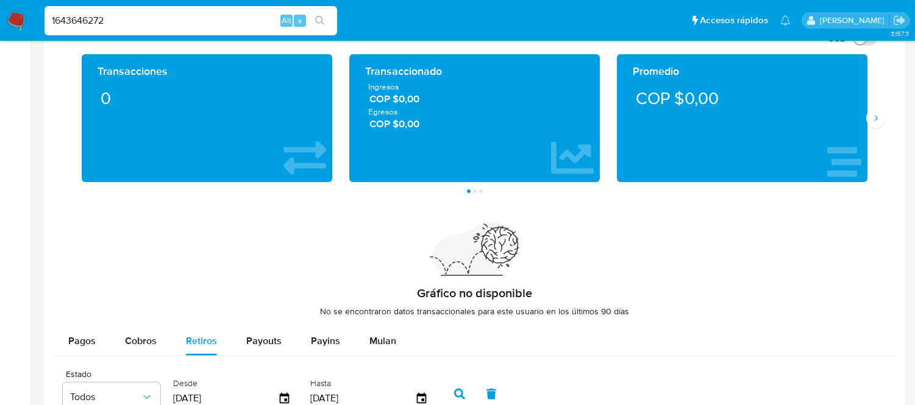
scroll to position [677, 0]
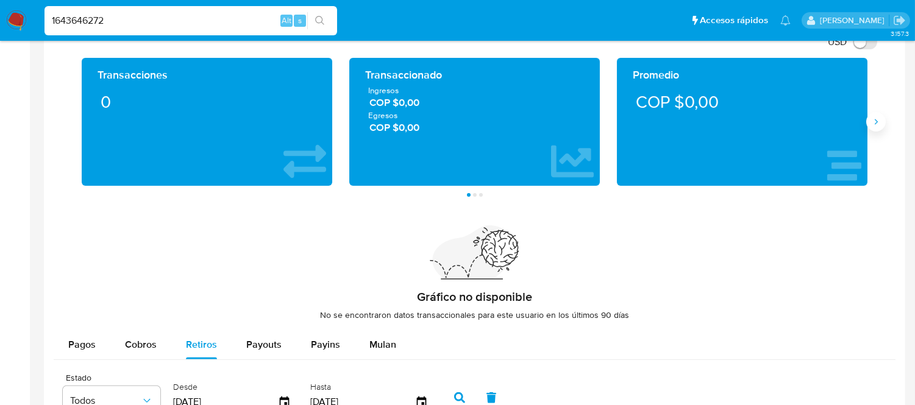
click at [874, 124] on icon "Siguiente" at bounding box center [876, 122] width 10 height 10
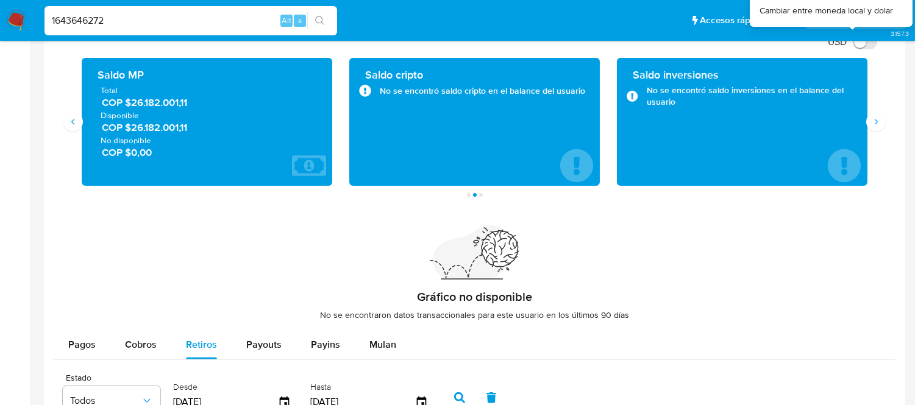
click at [858, 46] on input "USD" at bounding box center [865, 42] width 24 height 15
checkbox input "true"
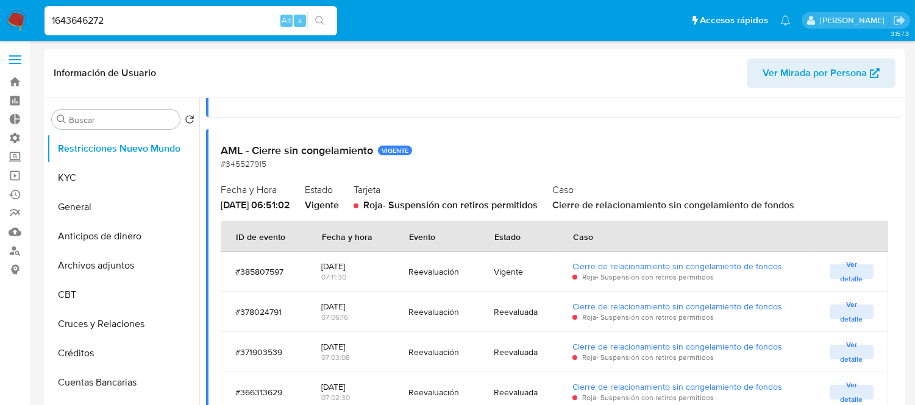
scroll to position [277, 0]
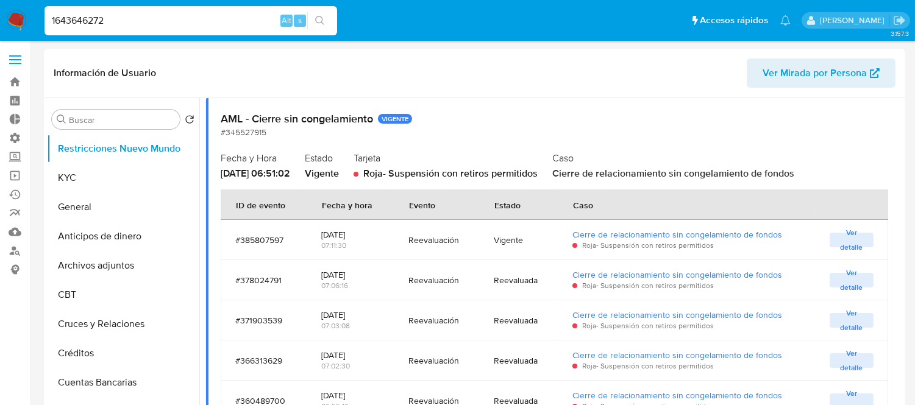
drag, startPoint x: 358, startPoint y: 239, endPoint x: 342, endPoint y: 232, distance: 18.0
click at [342, 232] on div "[DATE]" at bounding box center [350, 234] width 58 height 11
click at [350, 233] on div "[DATE]" at bounding box center [350, 234] width 58 height 11
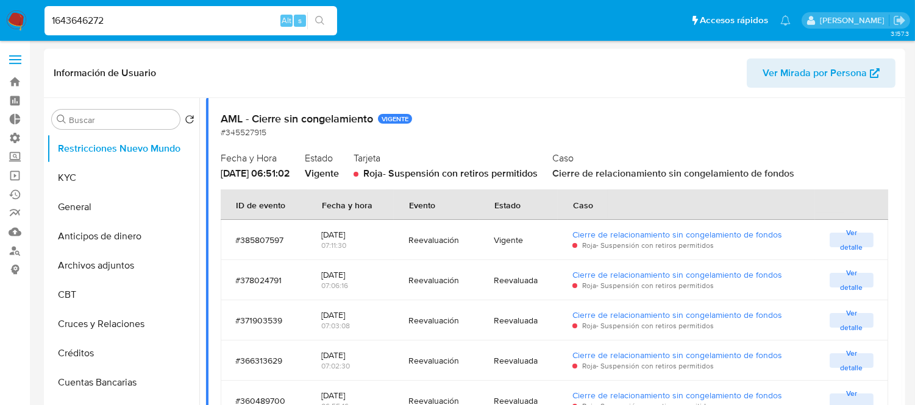
click at [374, 229] on div "[DATE]" at bounding box center [350, 234] width 58 height 11
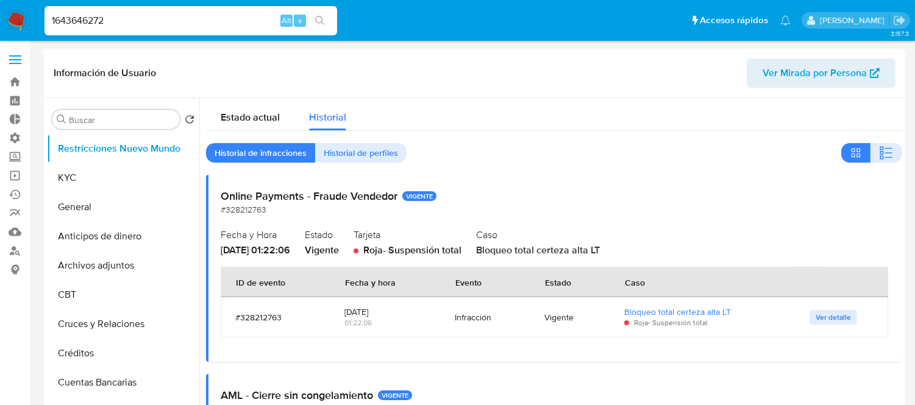
scroll to position [68, 0]
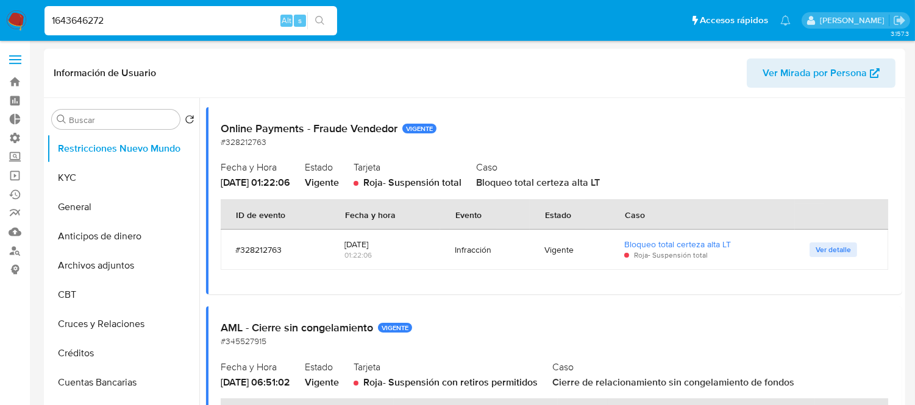
click at [825, 247] on span "Ver detalle" at bounding box center [833, 250] width 35 height 12
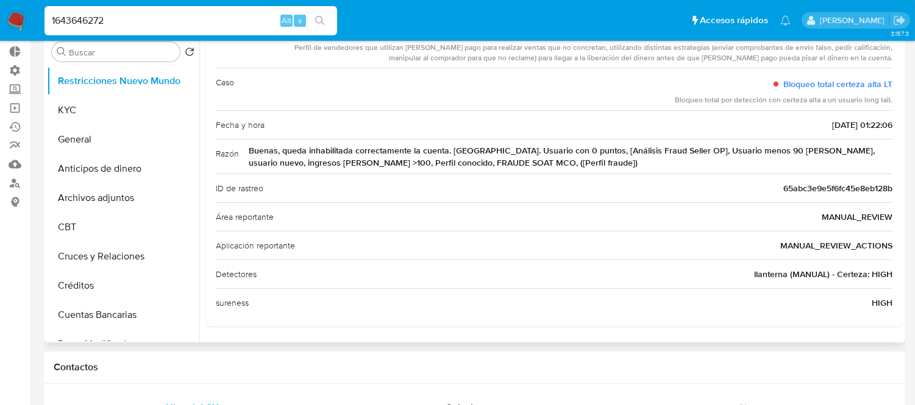
scroll to position [0, 0]
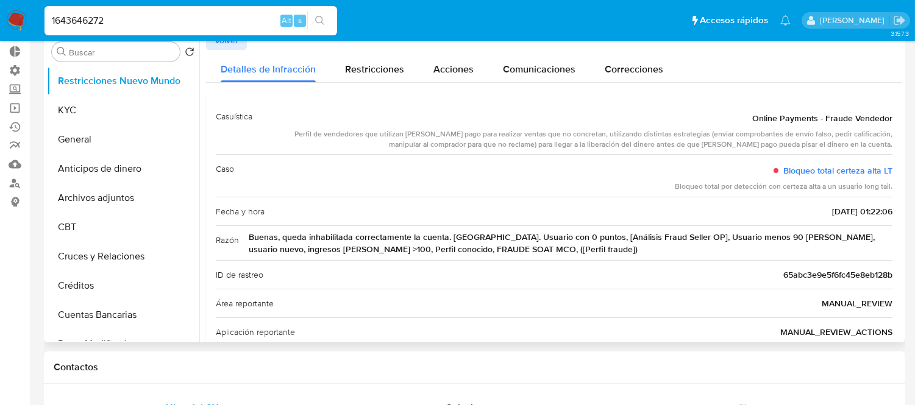
click at [230, 43] on span "Volver" at bounding box center [227, 40] width 24 height 17
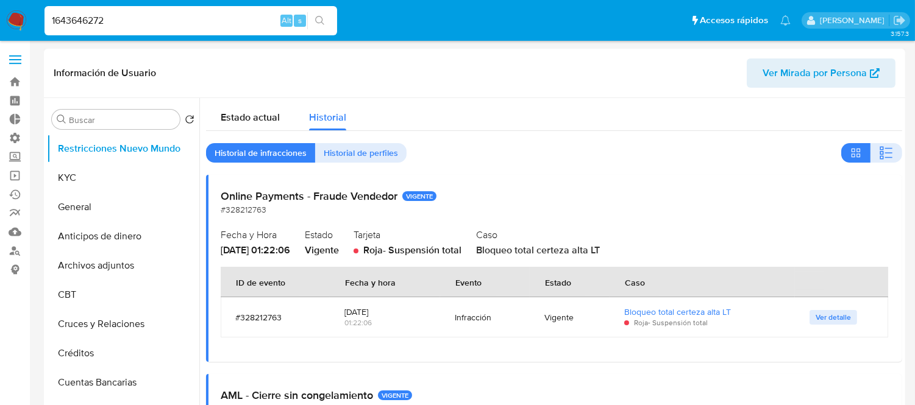
click at [819, 318] on span "Ver detalle" at bounding box center [833, 318] width 35 height 12
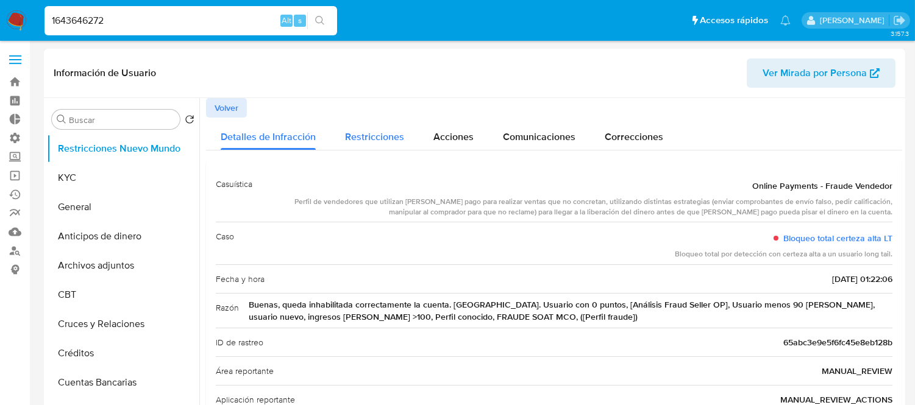
click at [352, 124] on div "Restricciones" at bounding box center [374, 134] width 59 height 32
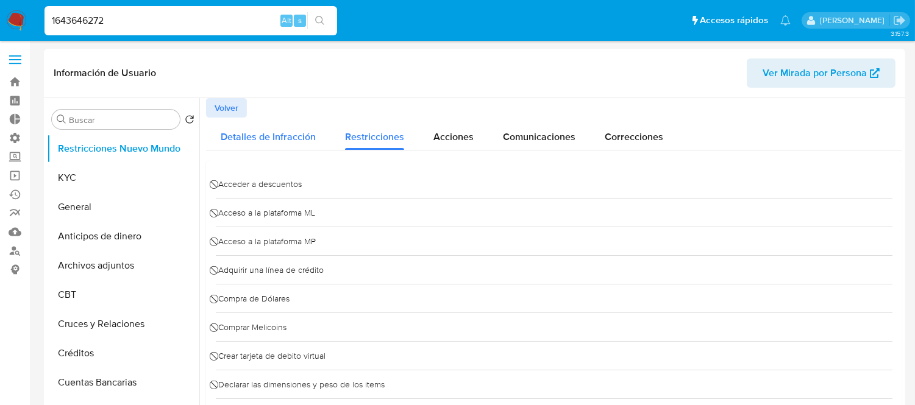
click at [276, 143] on span "Detalles de Infracción" at bounding box center [268, 137] width 95 height 14
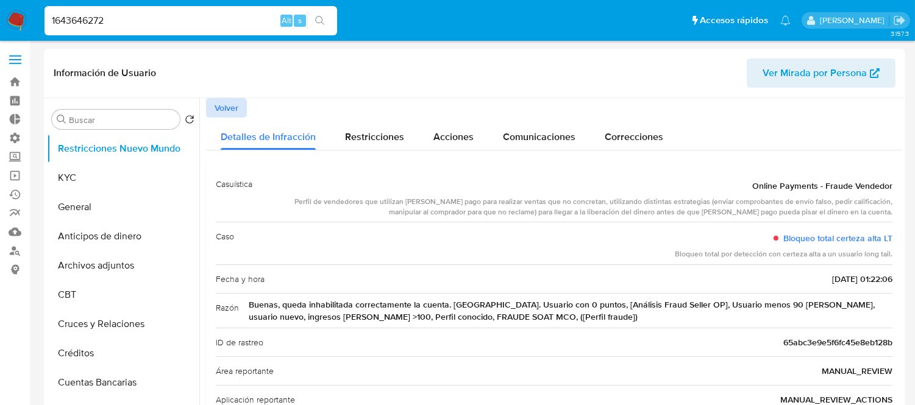
click at [220, 107] on span "Volver" at bounding box center [227, 107] width 24 height 17
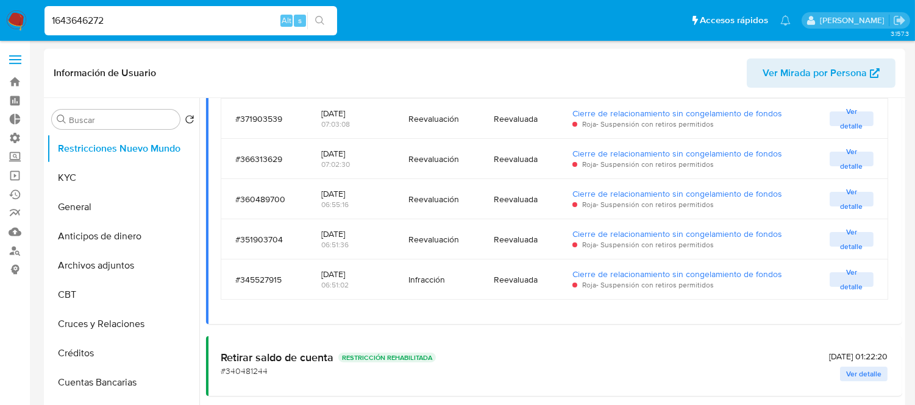
scroll to position [480, 0]
drag, startPoint x: 261, startPoint y: 344, endPoint x: 470, endPoint y: 357, distance: 209.4
click at [470, 357] on div "Retirar saldo de cuenta RESTRICCIÓN REHABILITADA #340481244 [DATE] 01:22:20 Ver…" at bounding box center [554, 365] width 696 height 60
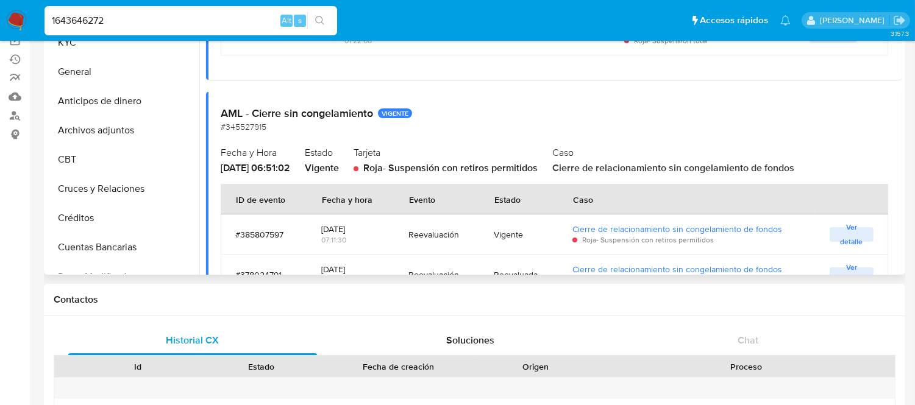
scroll to position [141, 0]
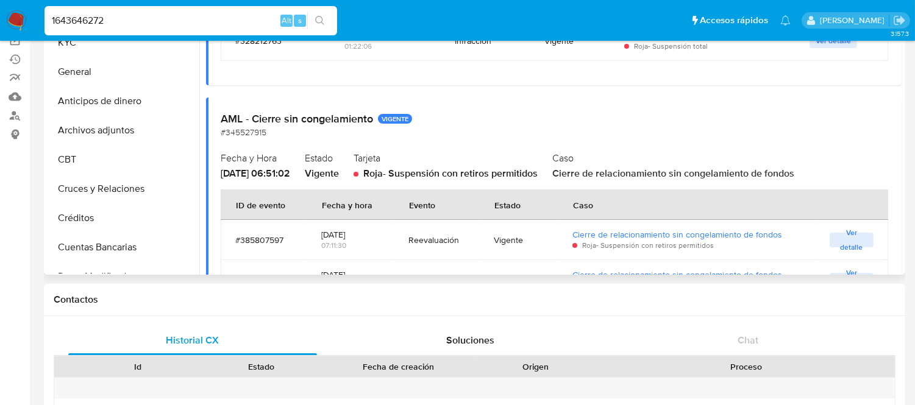
click at [841, 238] on span "Ver detalle" at bounding box center [852, 240] width 32 height 12
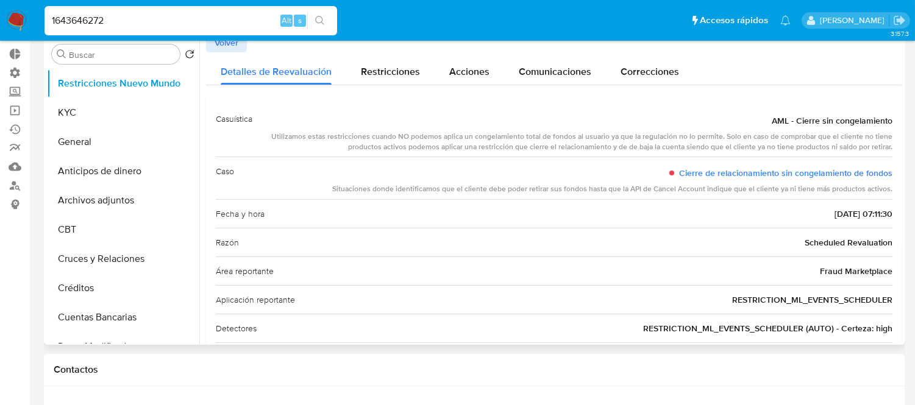
scroll to position [0, 0]
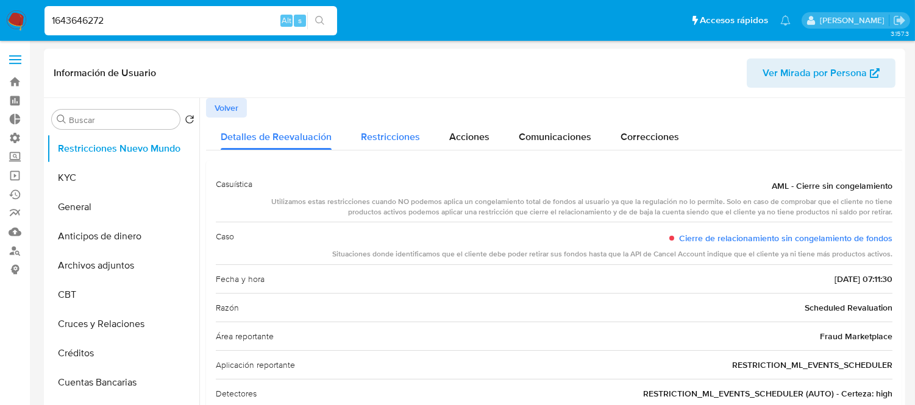
click at [380, 135] on span "Restricciones" at bounding box center [390, 137] width 59 height 14
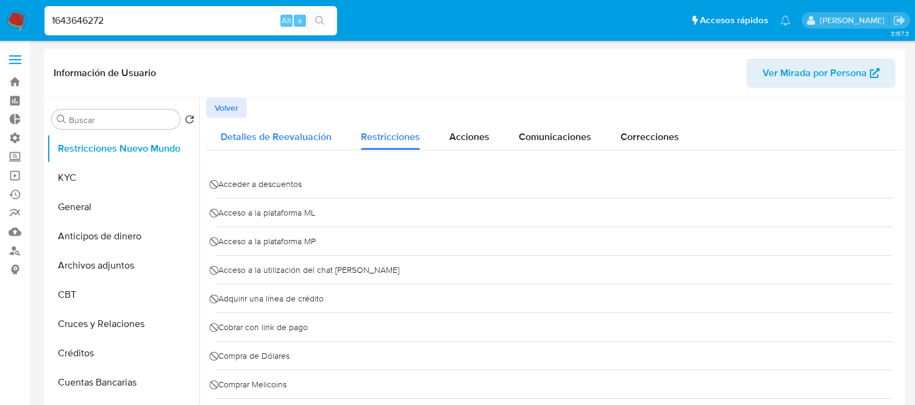
click at [271, 129] on div "Detalles de Reevaluación" at bounding box center [276, 134] width 111 height 32
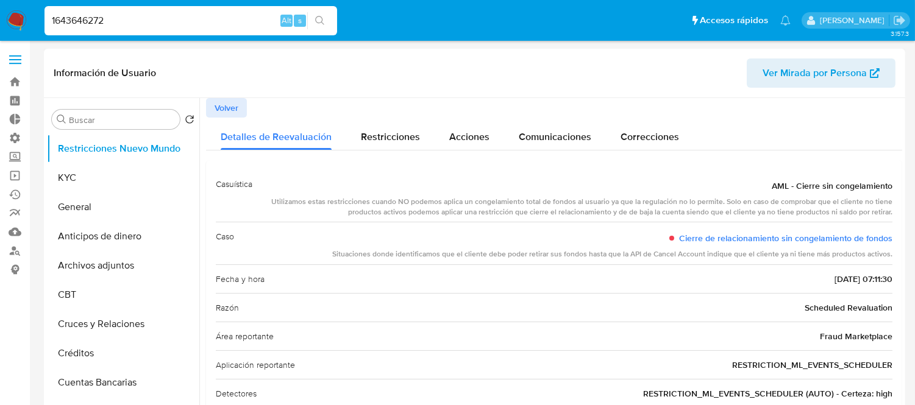
click at [235, 99] on span "Volver" at bounding box center [227, 107] width 24 height 17
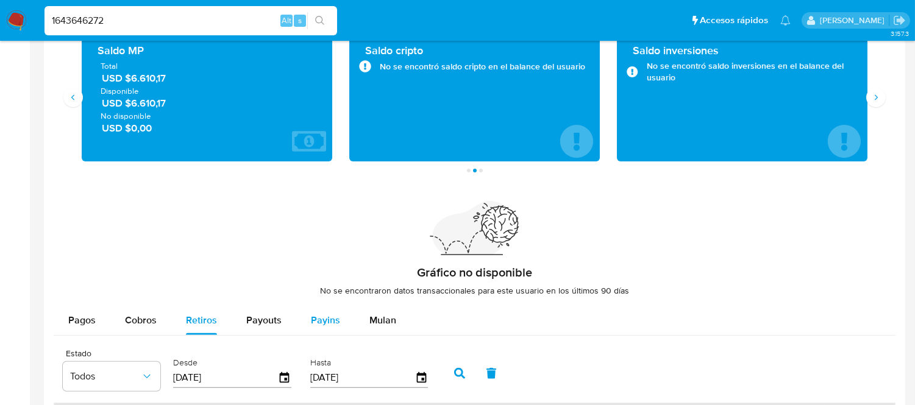
scroll to position [677, 0]
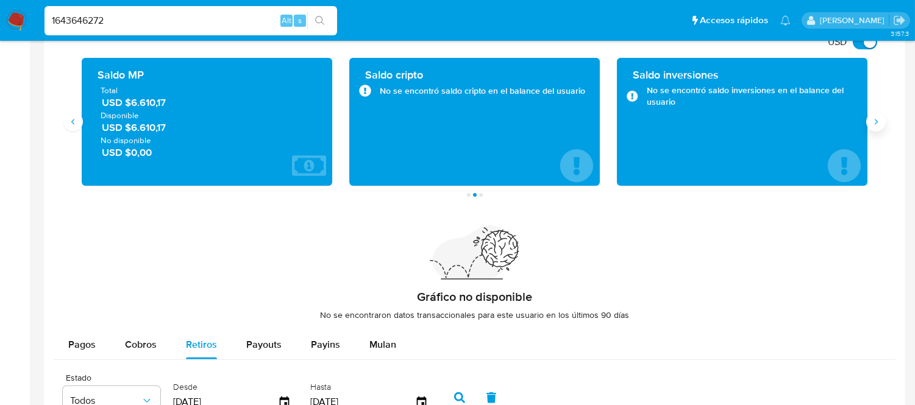
click at [871, 124] on icon "Siguiente" at bounding box center [876, 122] width 10 height 10
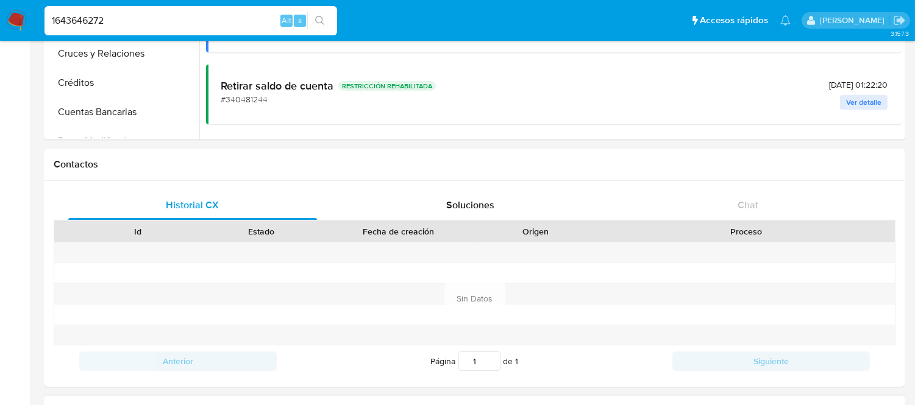
scroll to position [338, 0]
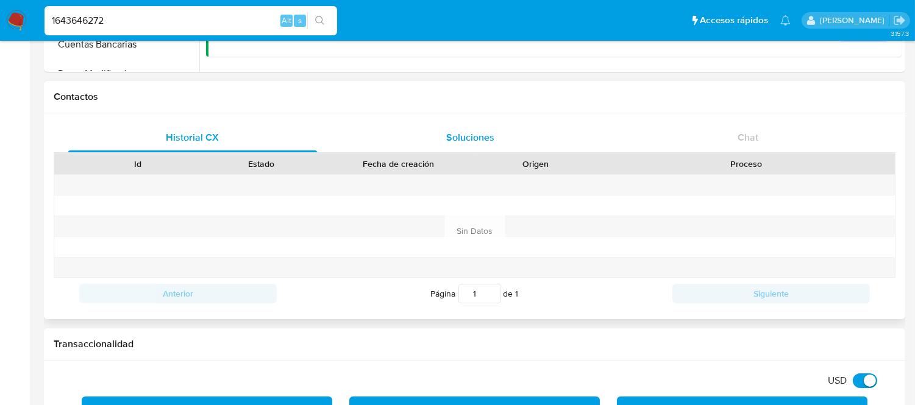
click at [477, 151] on div "Soluciones" at bounding box center [470, 137] width 249 height 29
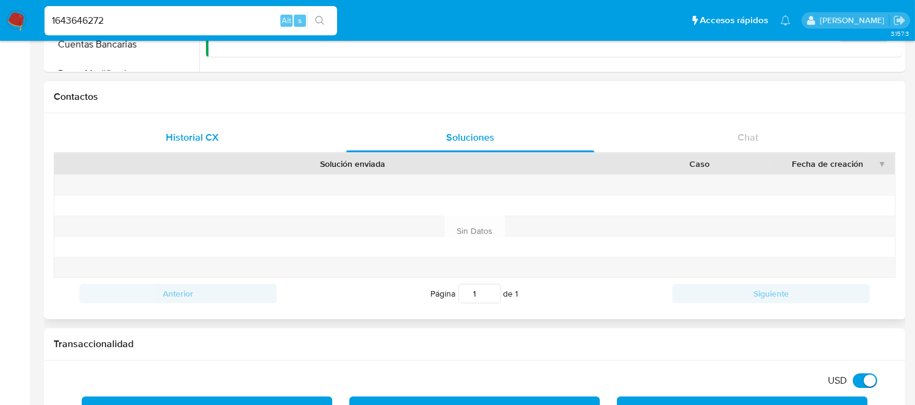
click at [198, 133] on span "Historial CX" at bounding box center [192, 137] width 53 height 14
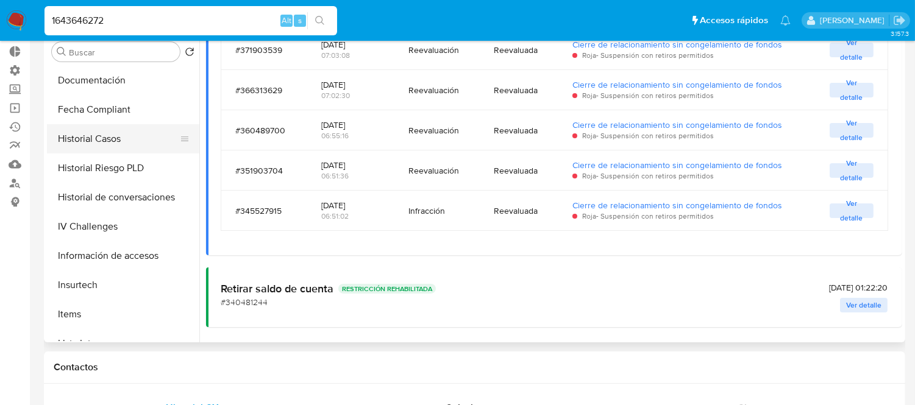
scroll to position [380, 0]
click at [98, 204] on button "Historial de conversaciones" at bounding box center [118, 198] width 143 height 29
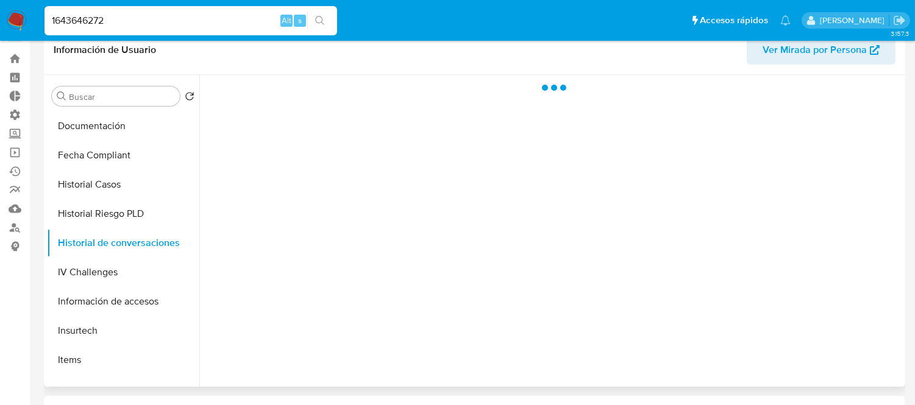
scroll to position [0, 0]
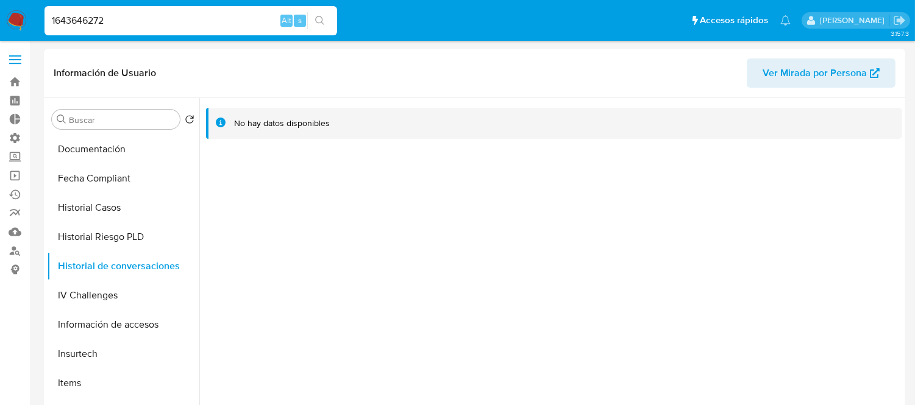
click at [265, 169] on div at bounding box center [550, 254] width 703 height 312
click at [90, 258] on button "Historial de conversaciones" at bounding box center [118, 266] width 143 height 29
click at [90, 209] on button "Historial Casos" at bounding box center [118, 207] width 143 height 29
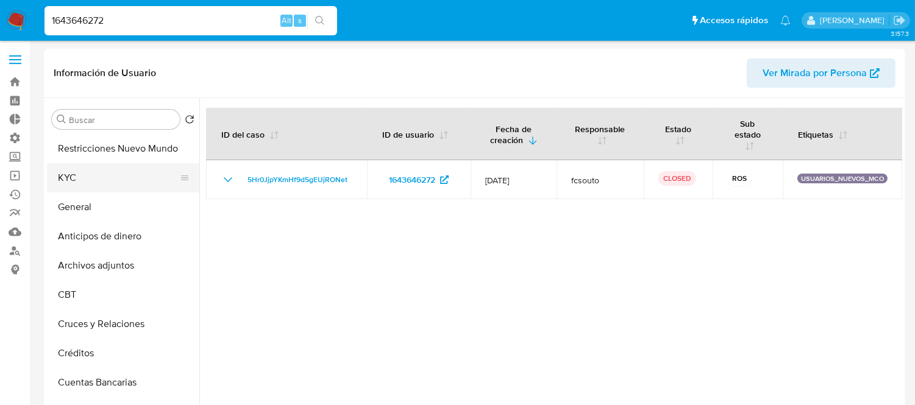
click at [95, 180] on button "KYC" at bounding box center [118, 177] width 143 height 29
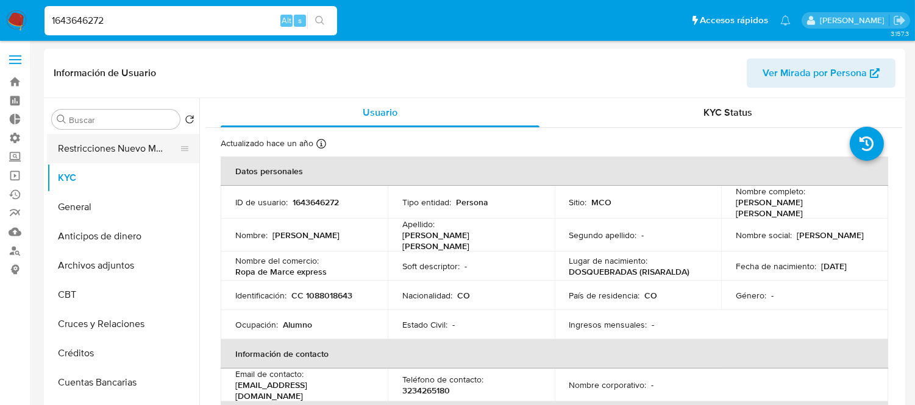
click at [124, 145] on button "Restricciones Nuevo Mundo" at bounding box center [118, 148] width 143 height 29
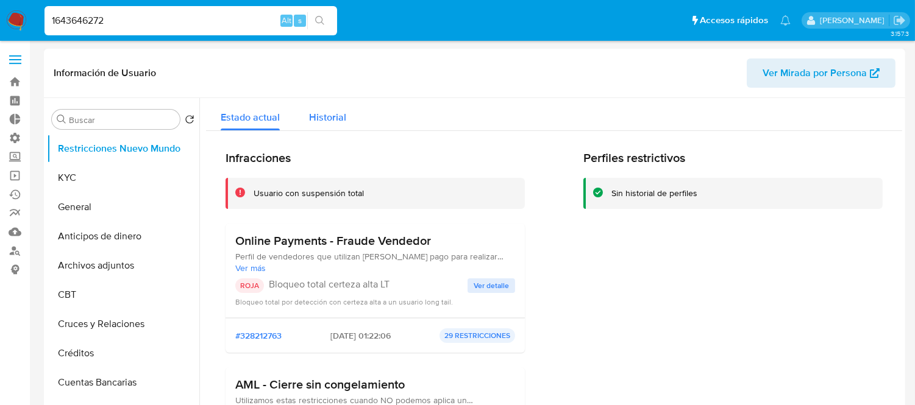
click at [340, 119] on span "Historial" at bounding box center [327, 117] width 37 height 14
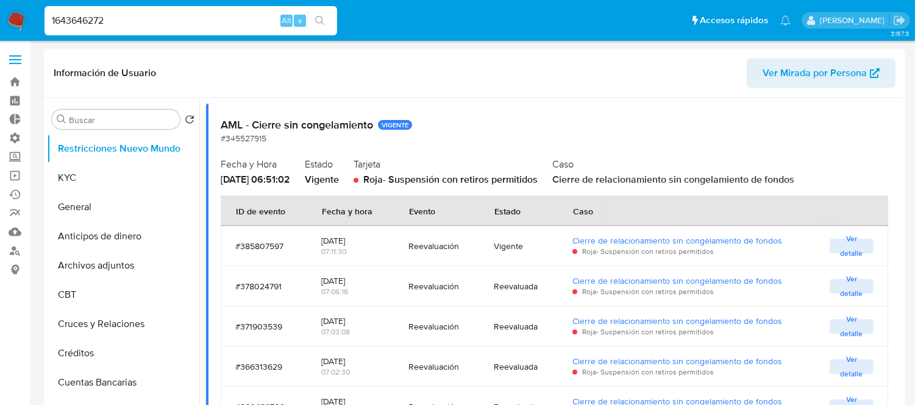
scroll to position [406, 0]
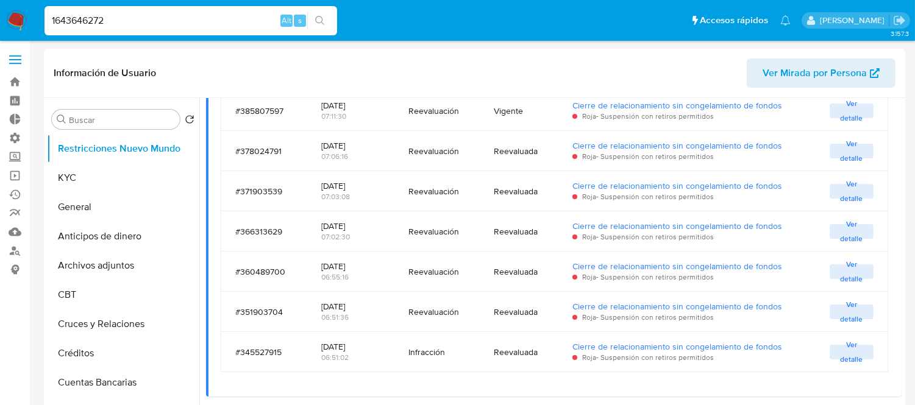
drag, startPoint x: 362, startPoint y: 344, endPoint x: 337, endPoint y: 340, distance: 25.9
click at [337, 341] on div "[DATE]" at bounding box center [350, 346] width 58 height 11
click at [372, 354] on div "06:51:02" at bounding box center [350, 357] width 58 height 11
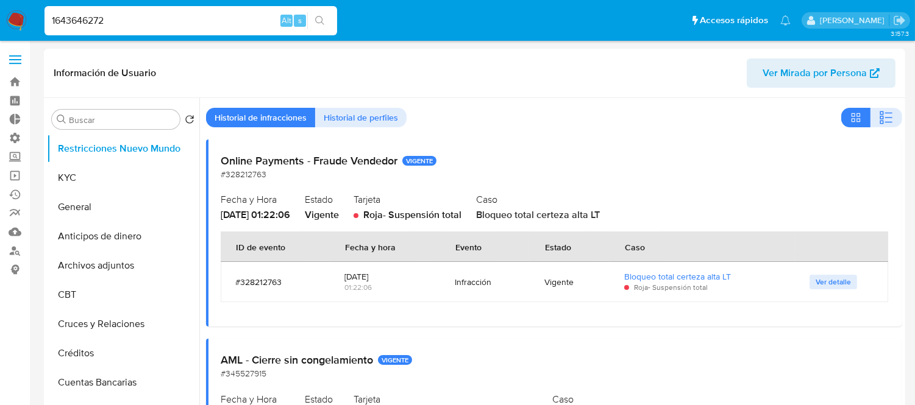
scroll to position [0, 0]
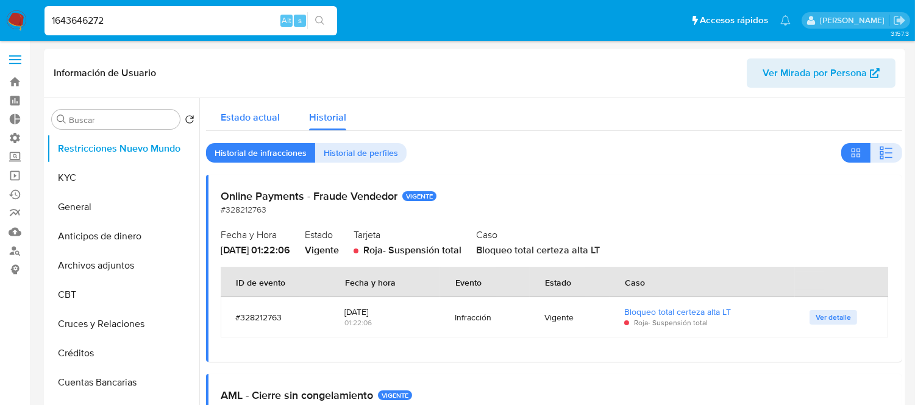
click at [257, 112] on span "Estado actual" at bounding box center [250, 117] width 59 height 14
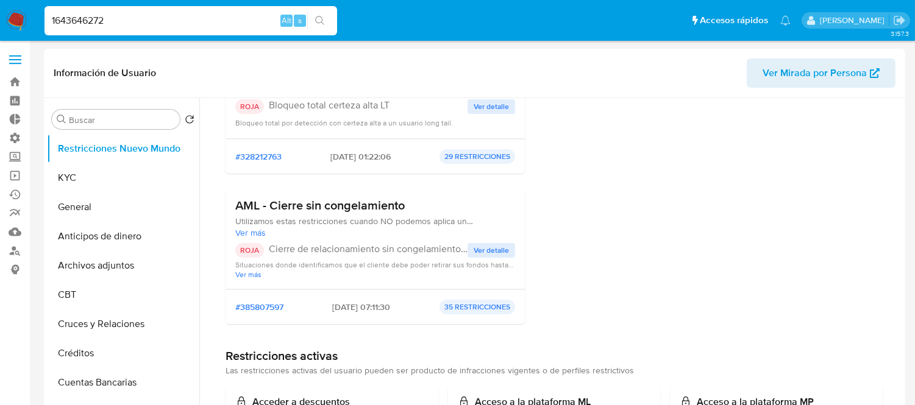
scroll to position [203, 0]
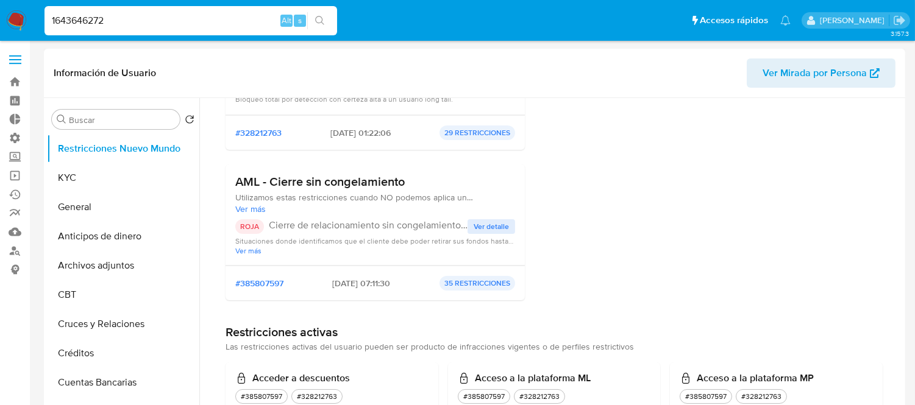
drag, startPoint x: 366, startPoint y: 290, endPoint x: 340, endPoint y: 288, distance: 26.9
click at [341, 288] on div "#385807597 [DATE] 07:11:30 35 RESTRICCIONES" at bounding box center [375, 283] width 299 height 35
click at [340, 288] on span "[DATE] 07:11:30" at bounding box center [362, 283] width 58 height 11
click at [333, 285] on span "[DATE] 07:11:30" at bounding box center [362, 283] width 58 height 11
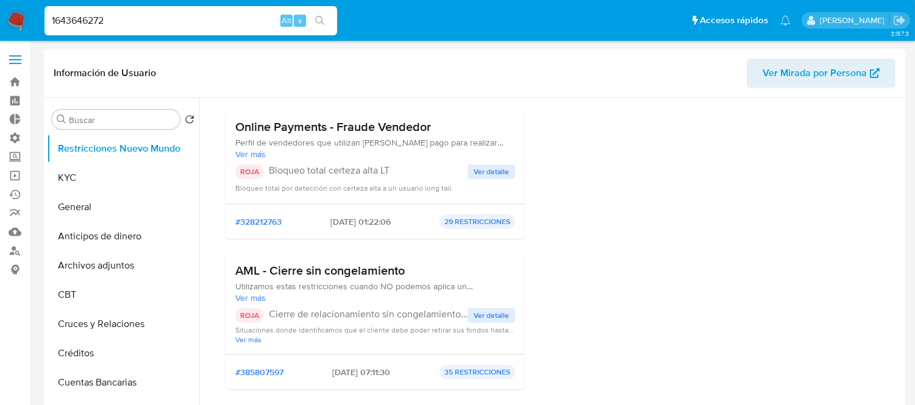
scroll to position [0, 0]
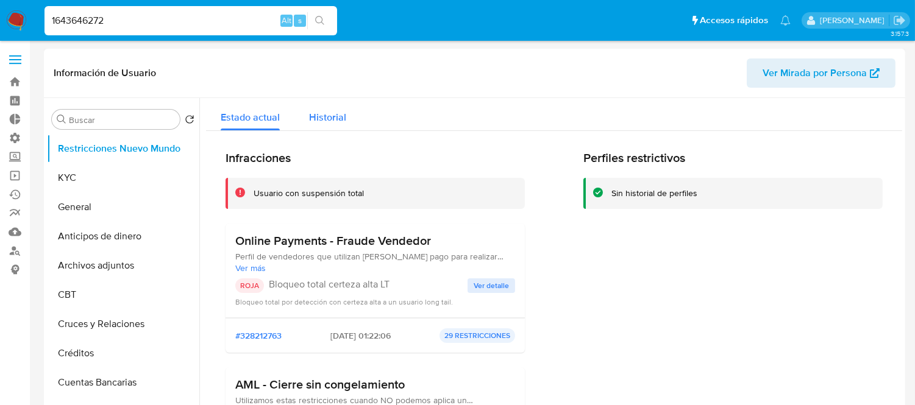
click at [328, 128] on div "Historial" at bounding box center [327, 114] width 37 height 32
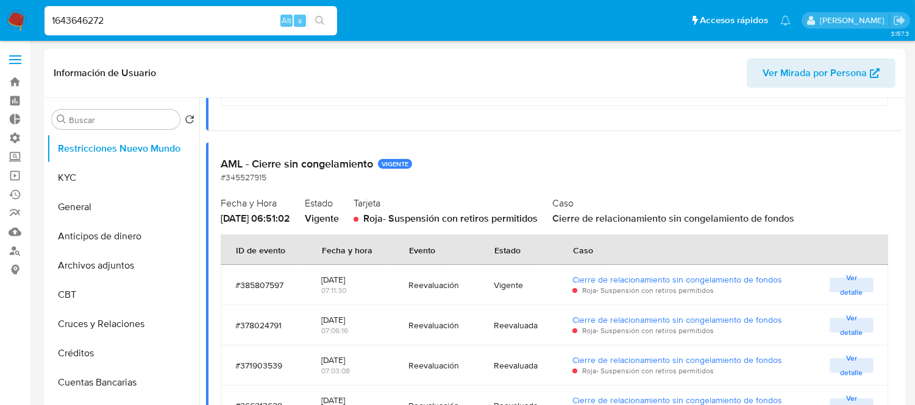
scroll to position [271, 0]
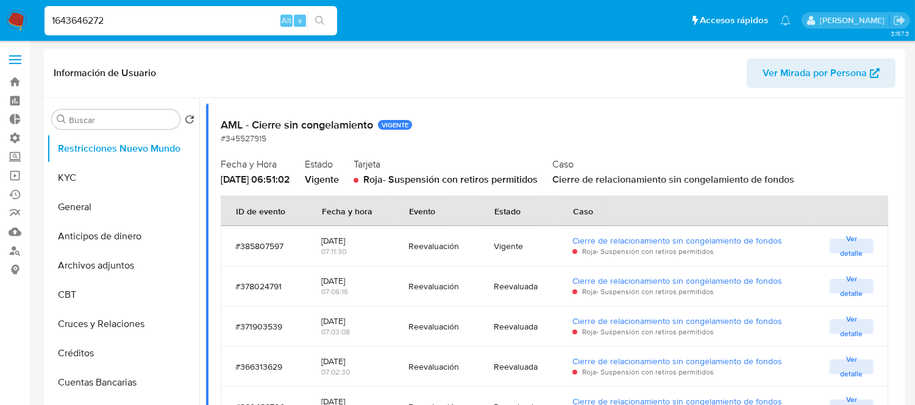
drag, startPoint x: 326, startPoint y: 244, endPoint x: 389, endPoint y: 243, distance: 63.4
click at [389, 243] on td "[DATE] 07:11:30" at bounding box center [350, 246] width 87 height 40
click at [76, 205] on button "General" at bounding box center [118, 207] width 143 height 29
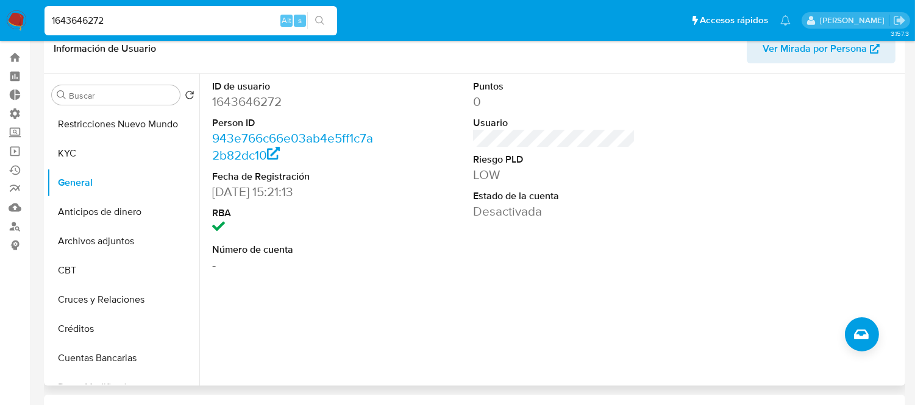
scroll to position [0, 0]
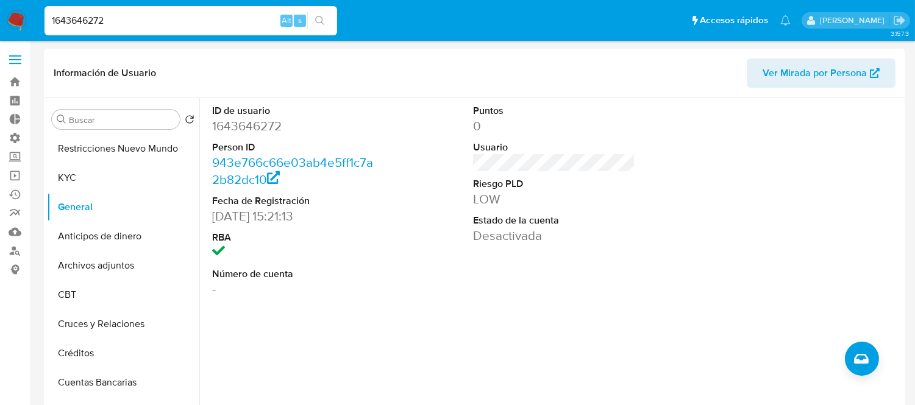
click at [123, 26] on input "1643646272" at bounding box center [191, 21] width 293 height 16
paste input "2058492193"
type input "2058492193"
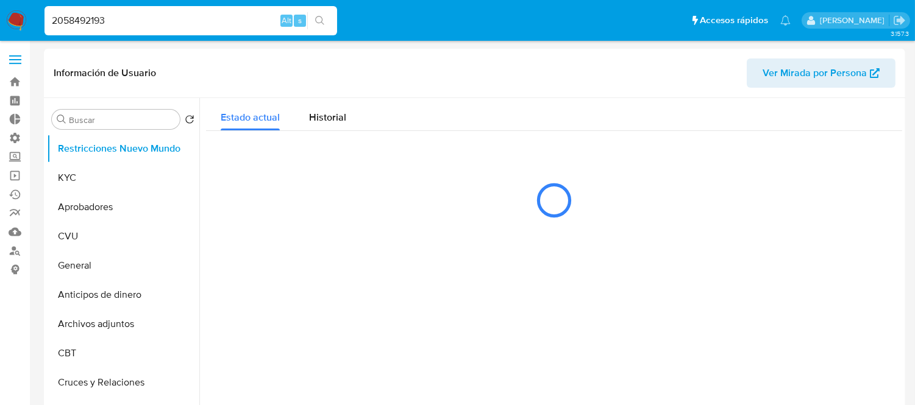
select select "10"
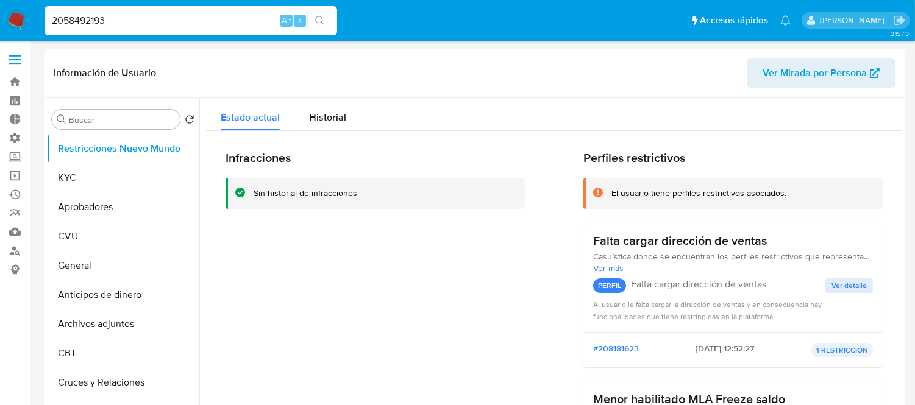
scroll to position [135, 0]
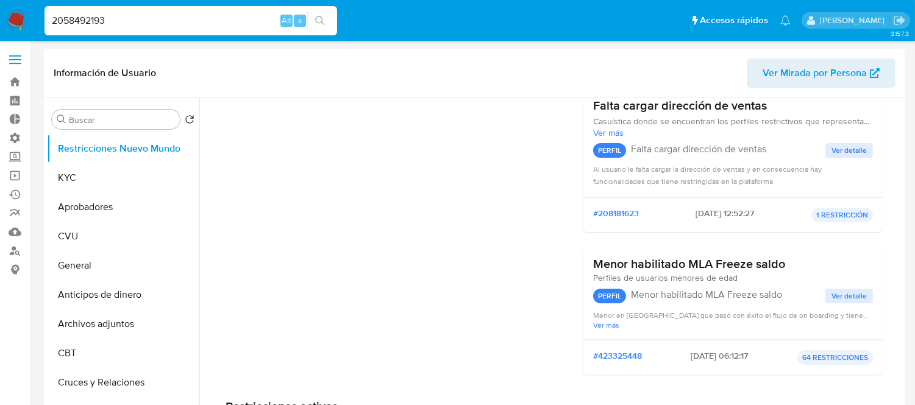
click at [107, 26] on input "2058492193" at bounding box center [191, 21] width 293 height 16
paste input "313992027"
type input "313992027"
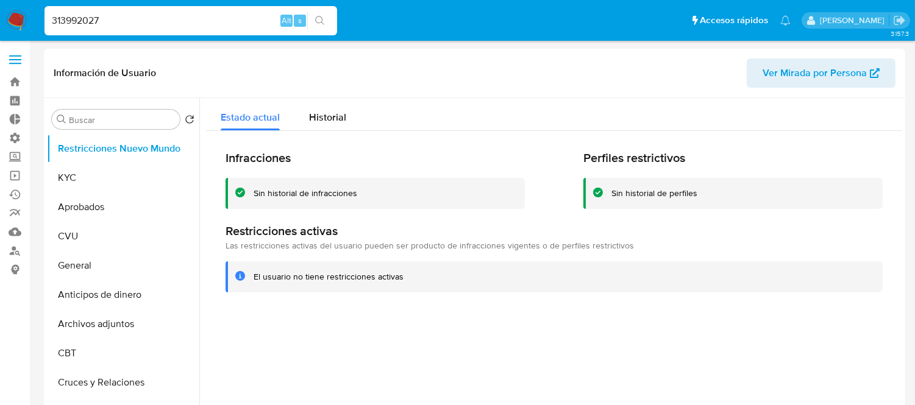
select select "10"
click at [335, 112] on span "Historial" at bounding box center [327, 117] width 37 height 14
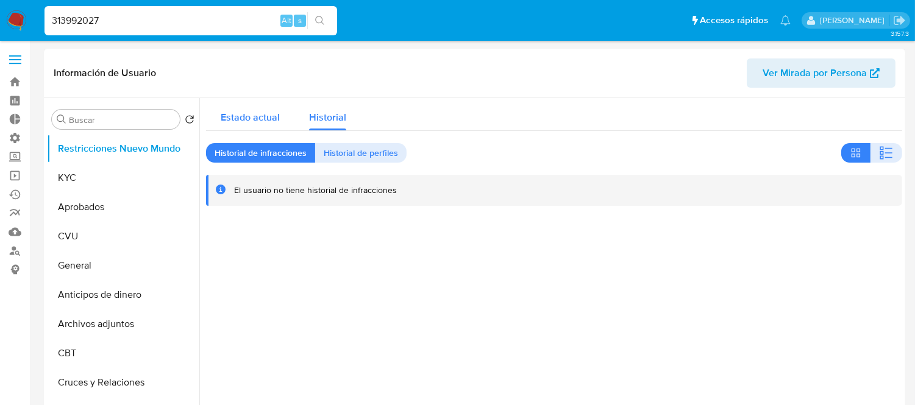
click at [261, 118] on span "Estado actual" at bounding box center [250, 117] width 59 height 14
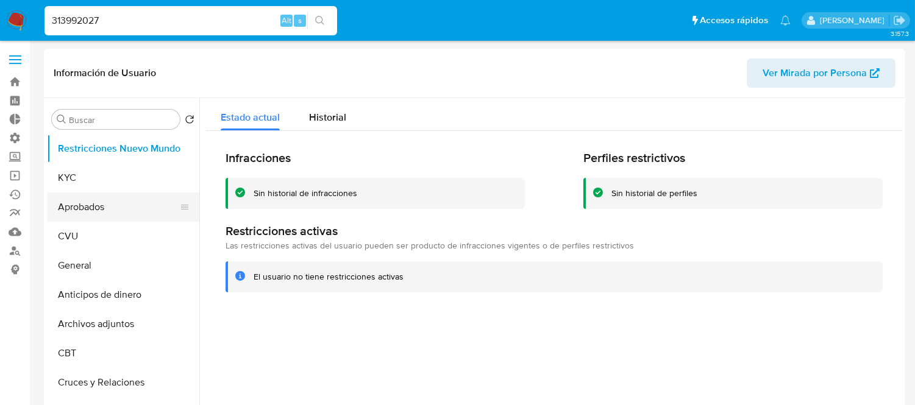
click at [96, 217] on button "Aprobados" at bounding box center [118, 207] width 143 height 29
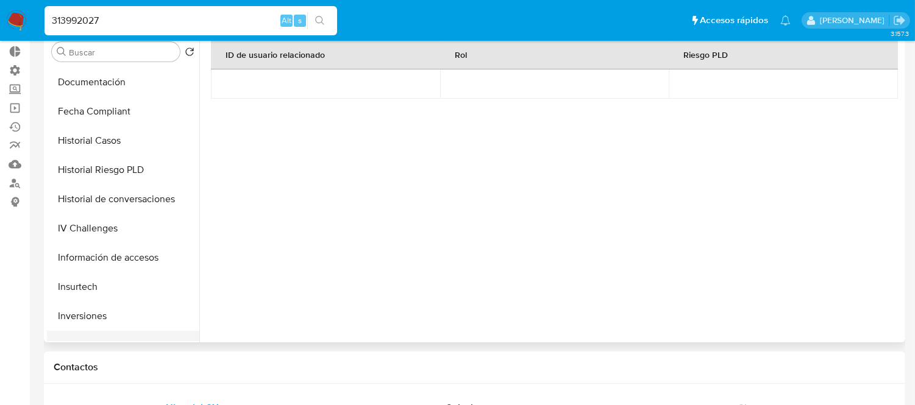
scroll to position [468, 0]
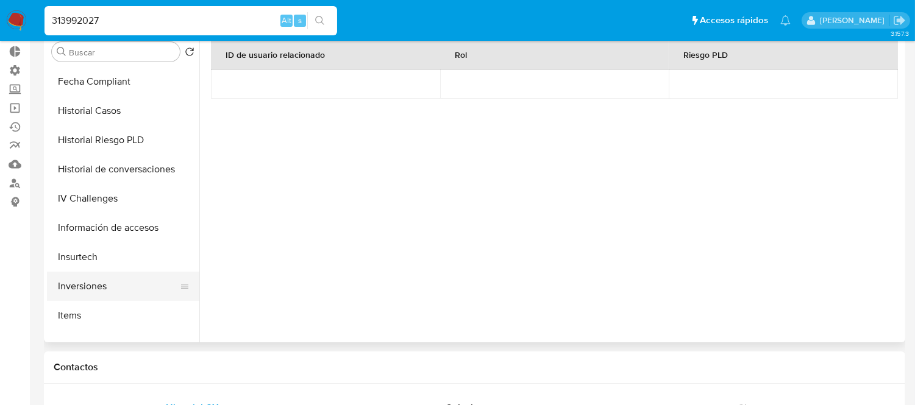
click at [94, 290] on button "Inversiones" at bounding box center [118, 286] width 143 height 29
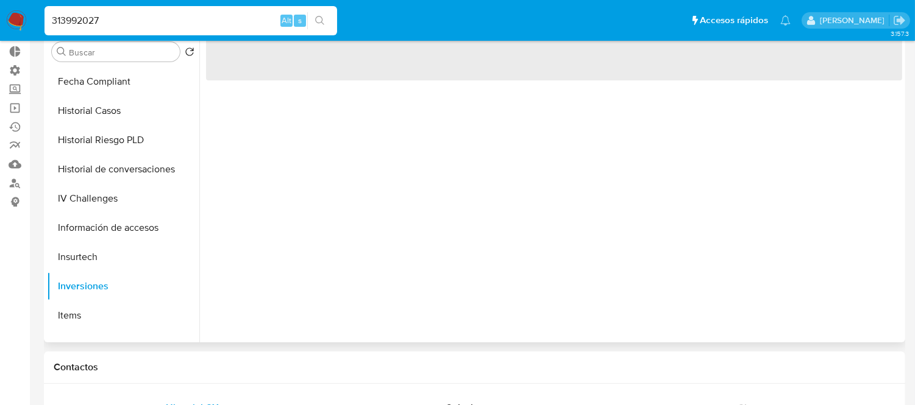
scroll to position [0, 0]
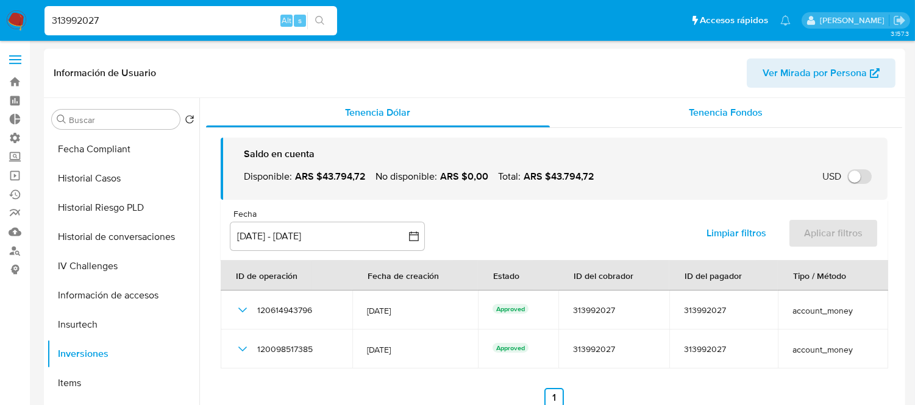
click at [733, 118] on span "Tenencia Fondos" at bounding box center [726, 112] width 74 height 14
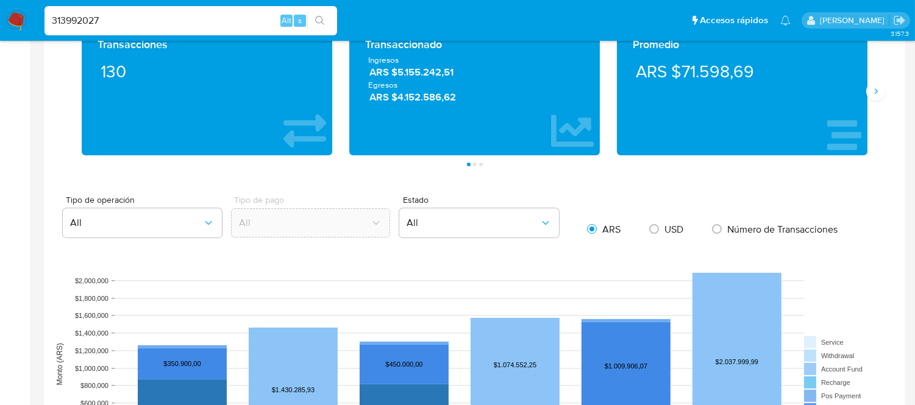
scroll to position [677, 0]
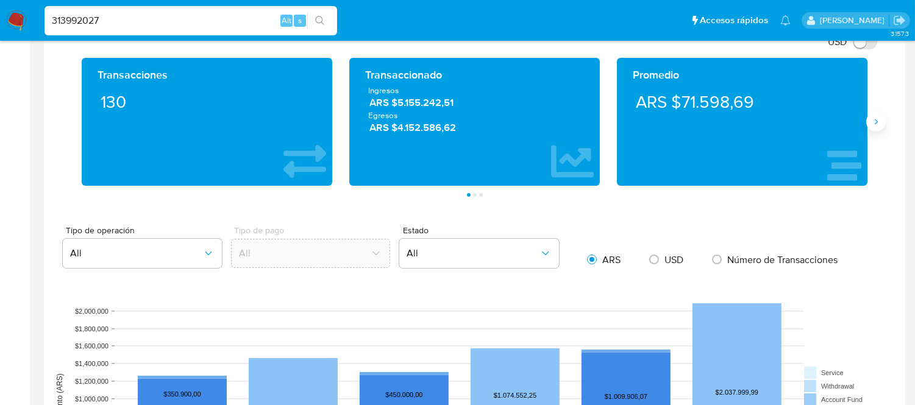
click at [872, 127] on icon "Siguiente" at bounding box center [876, 122] width 10 height 10
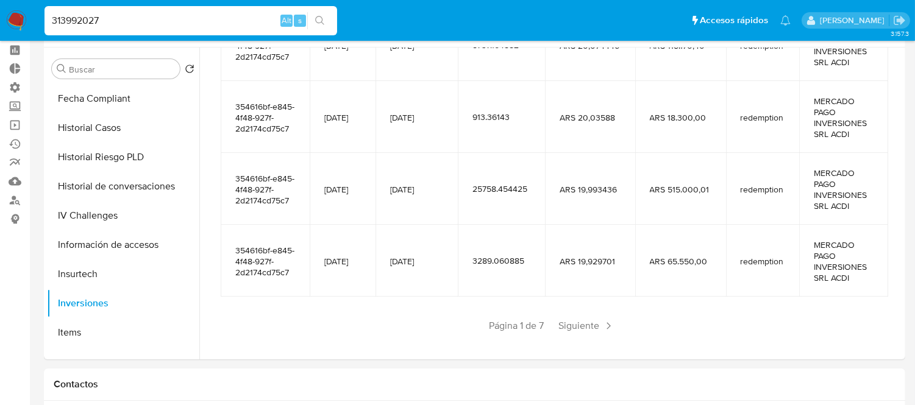
scroll to position [0, 0]
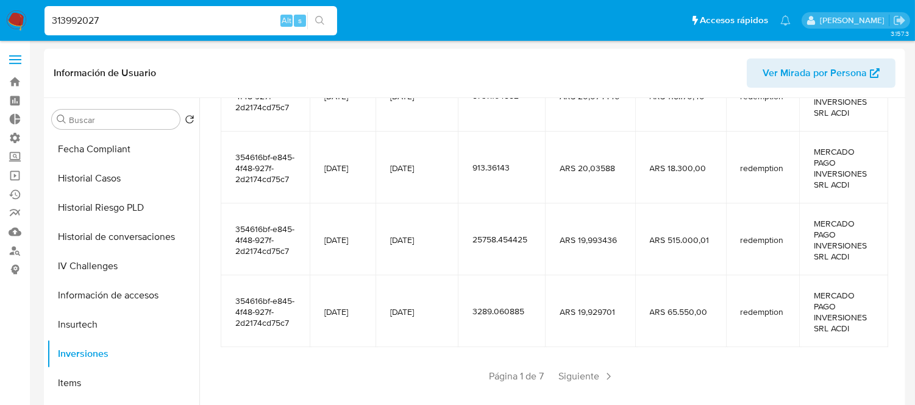
click at [105, 24] on input "313992027" at bounding box center [191, 21] width 293 height 16
paste input "758521932"
type input "758521932"
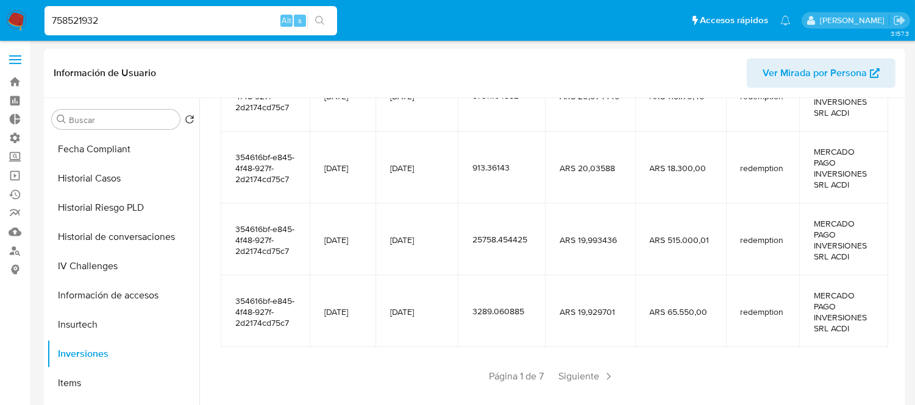
click at [316, 23] on icon "search-icon" at bounding box center [320, 21] width 10 height 10
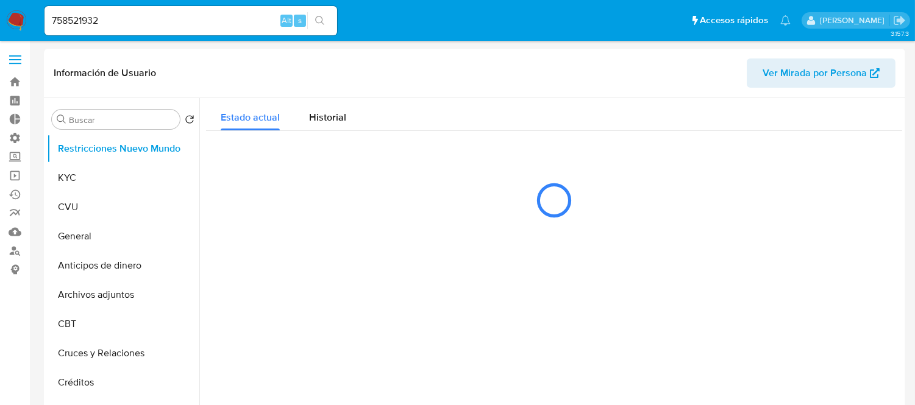
select select "10"
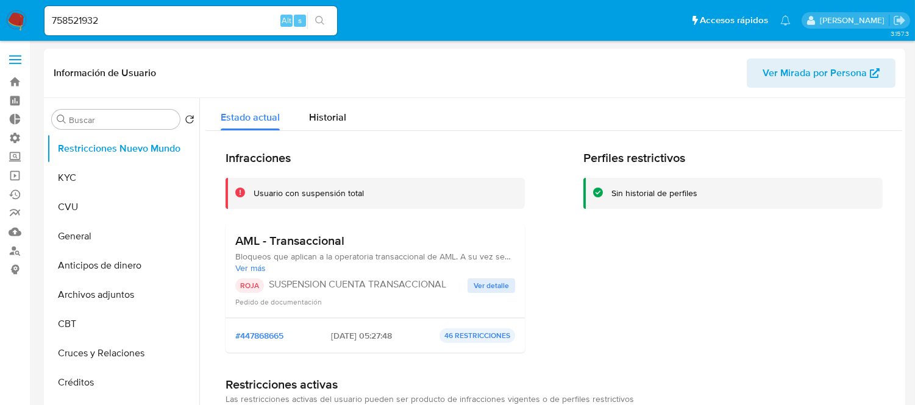
click at [490, 291] on span "Ver detalle" at bounding box center [491, 286] width 35 height 12
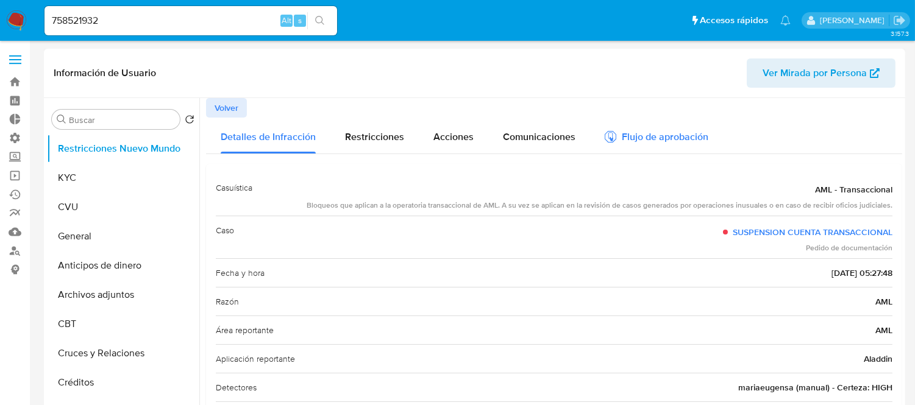
click at [689, 132] on div "Flujo de aprobación" at bounding box center [657, 138] width 104 height 13
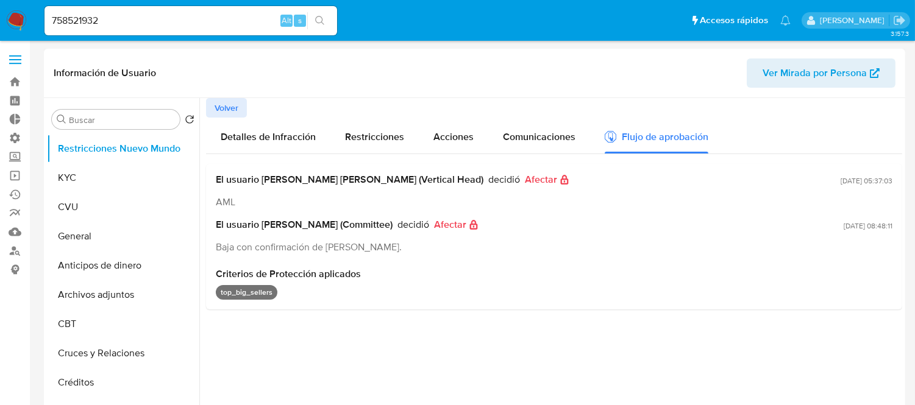
drag, startPoint x: 821, startPoint y: 230, endPoint x: 904, endPoint y: 224, distance: 83.7
click at [904, 224] on div "Buscar Volver al orden por defecto Restricciones Nuevo Mundo KYC CVU General An…" at bounding box center [474, 254] width 861 height 312
click at [844, 221] on span "[DATE] 08:48:11" at bounding box center [868, 226] width 49 height 10
drag, startPoint x: 817, startPoint y: 221, endPoint x: 895, endPoint y: 224, distance: 77.5
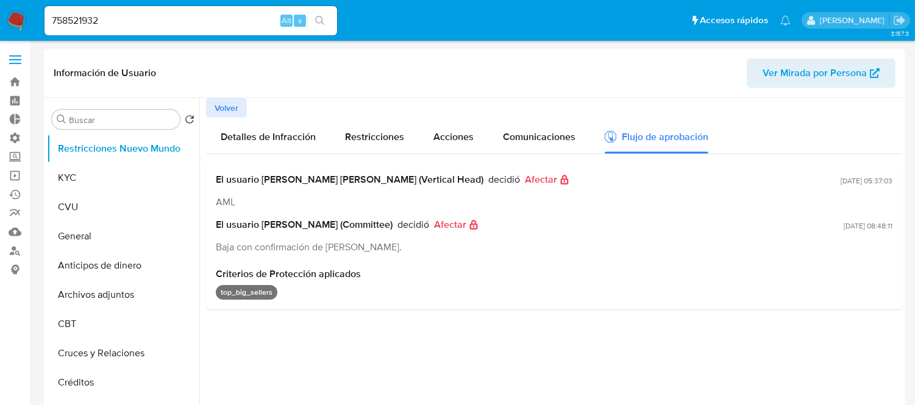
click at [895, 224] on div "El usuario [PERSON_NAME] [PERSON_NAME] (Vertical Head) decidió Afectar AML [DAT…" at bounding box center [554, 237] width 696 height 146
